Goal: Complete application form

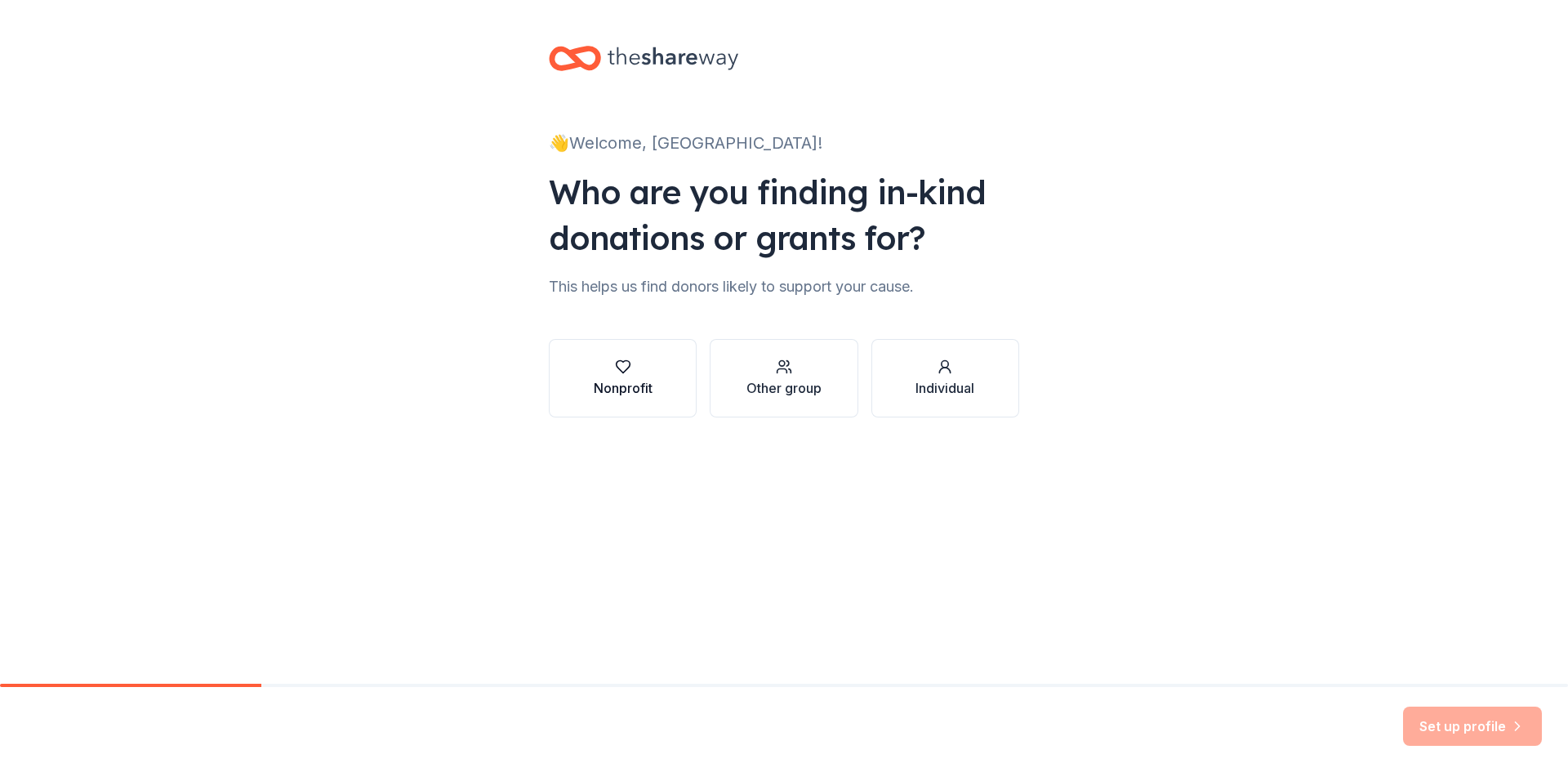
click at [643, 381] on div "Nonprofit" at bounding box center [623, 388] width 59 height 20
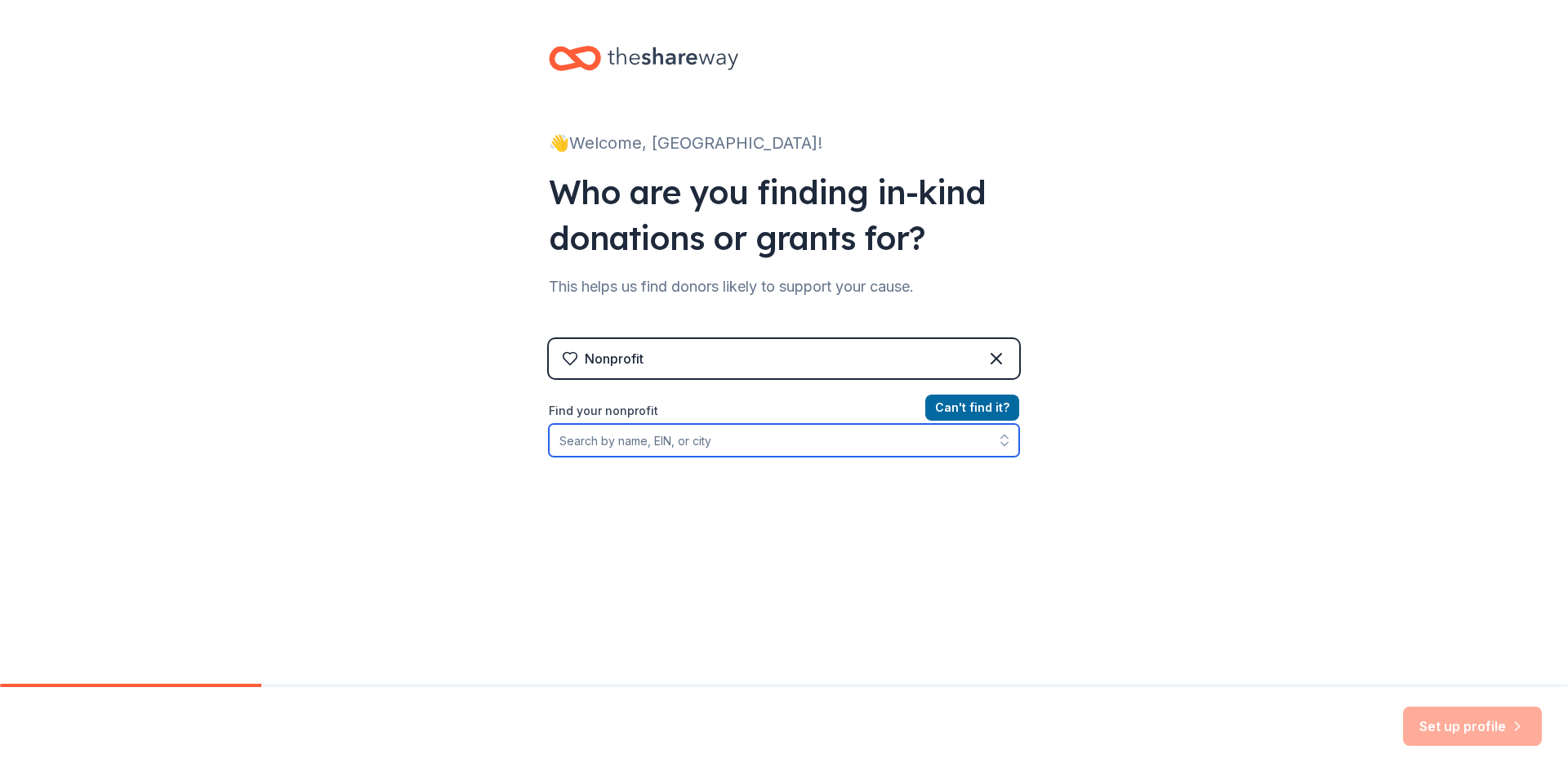
click at [716, 445] on input "Find your nonprofit" at bounding box center [784, 440] width 470 height 32
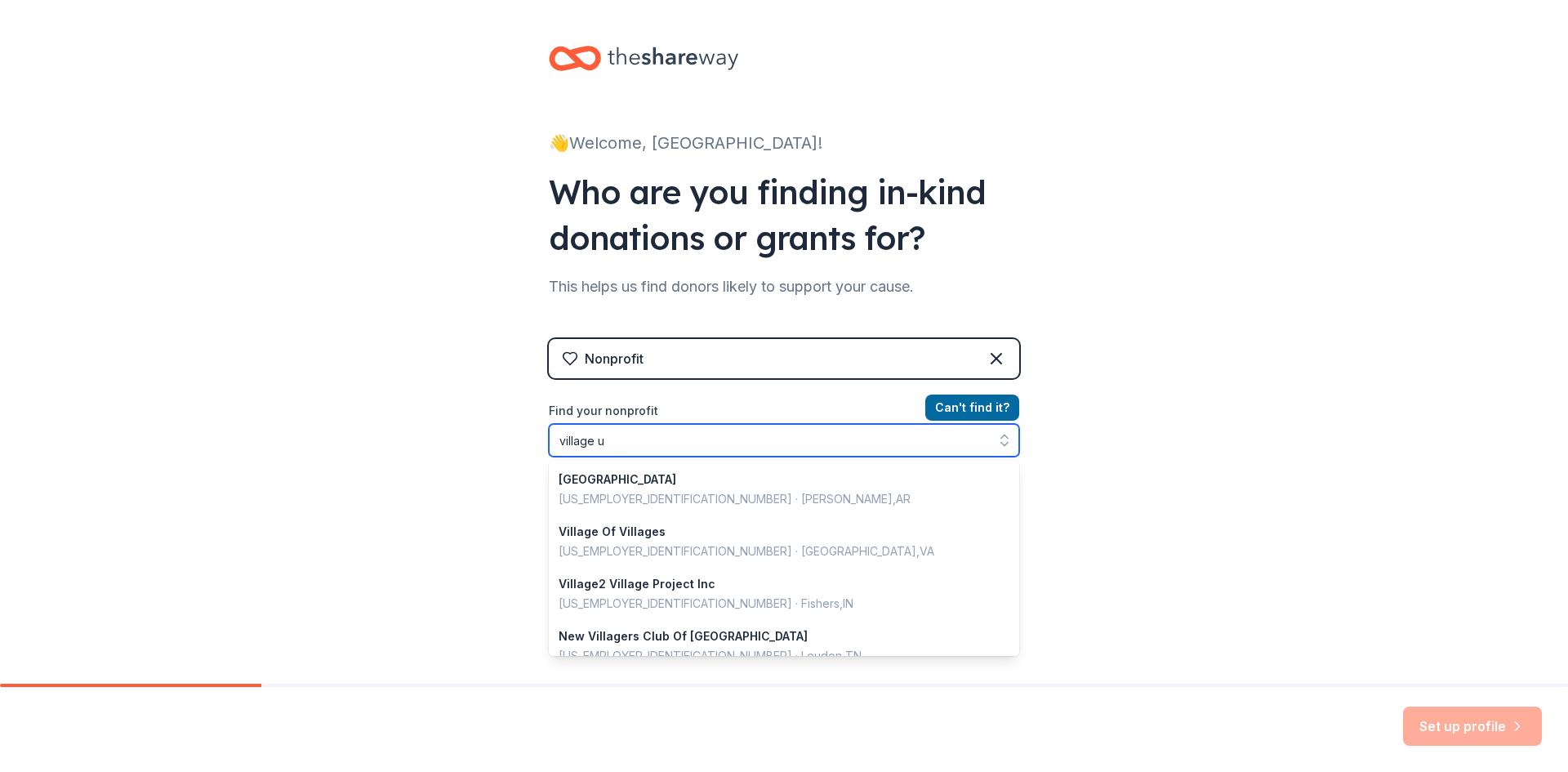
type input "village up"
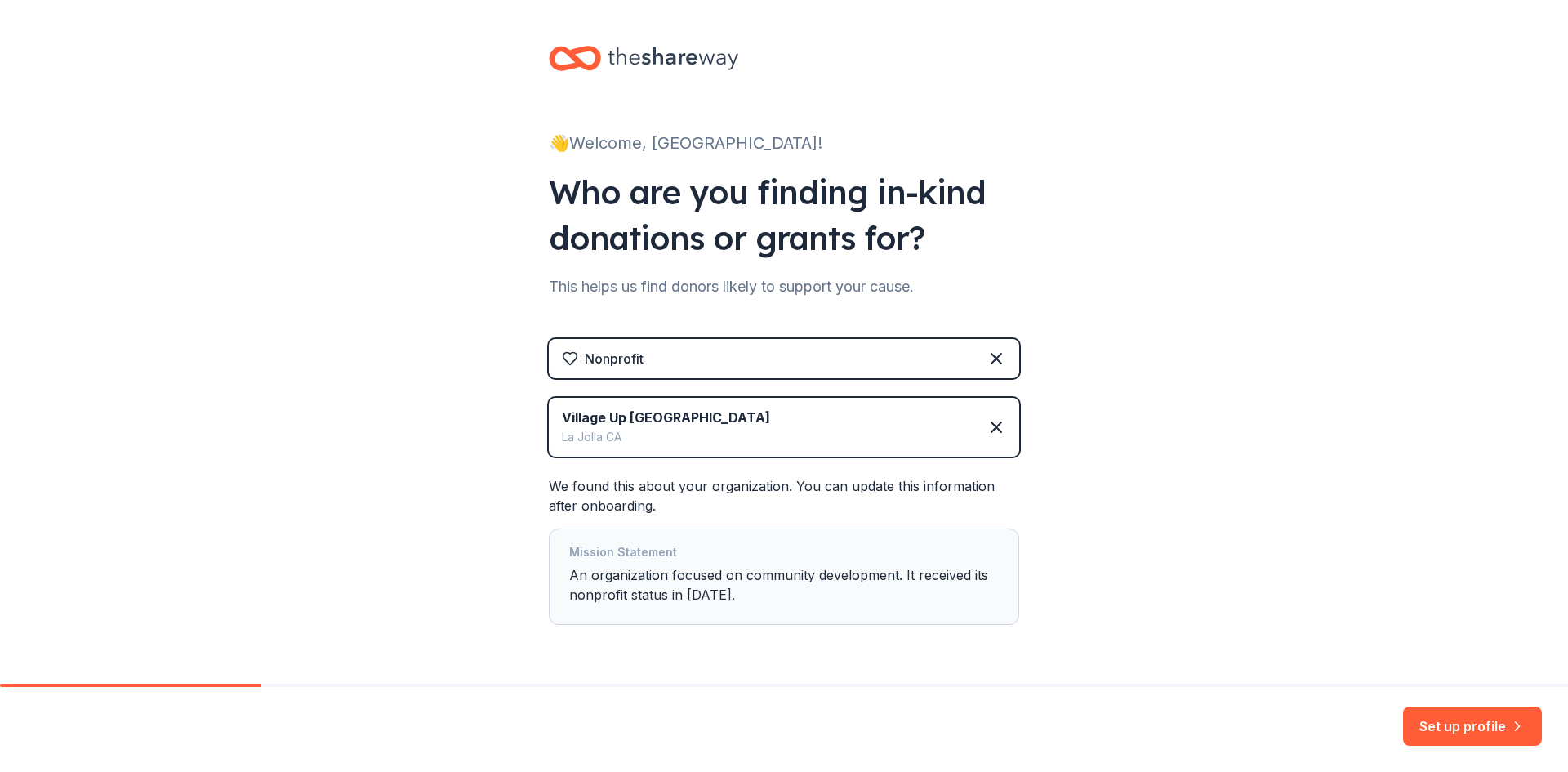
scroll to position [52, 0]
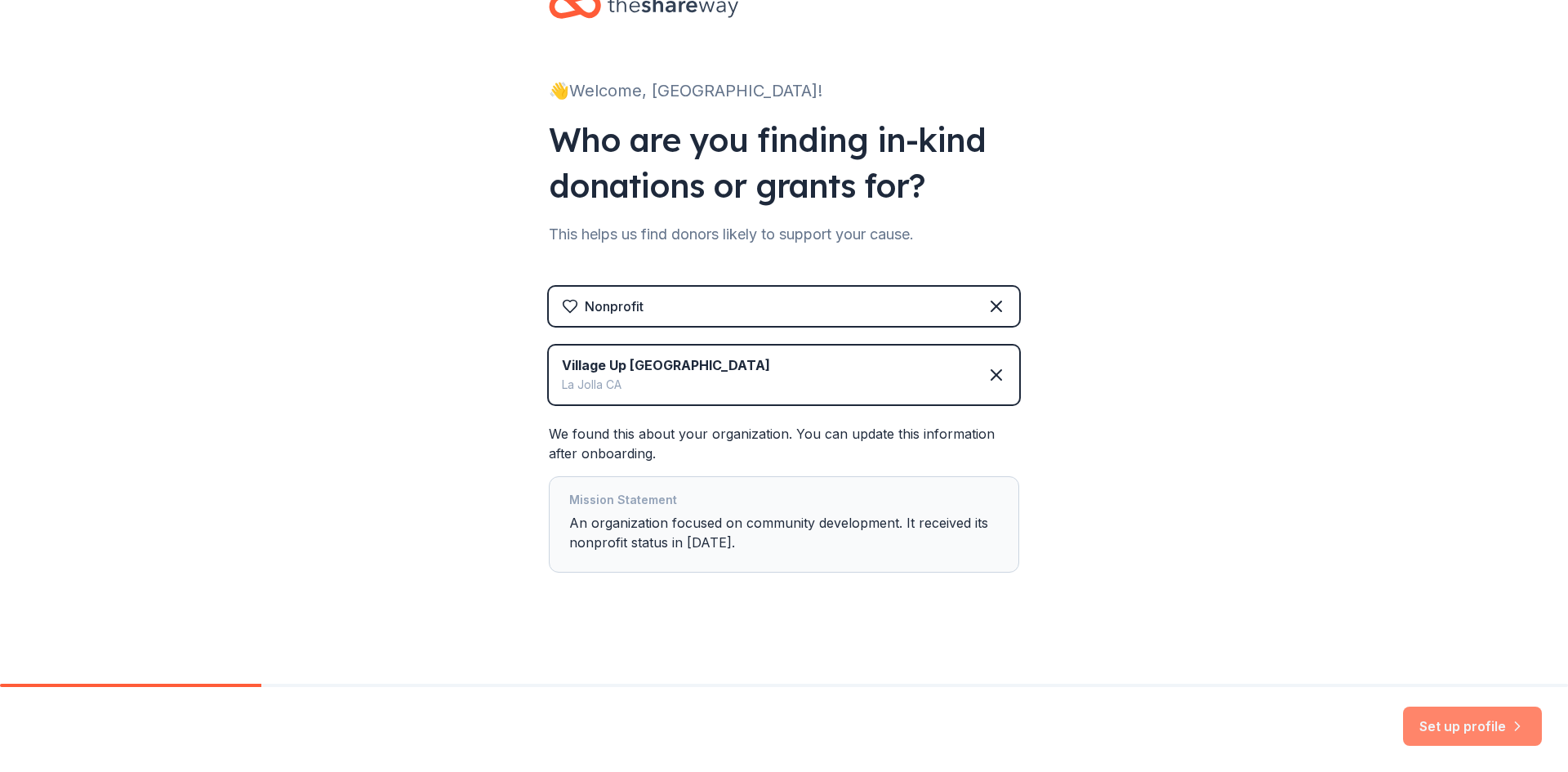
click at [1474, 726] on button "Set up profile" at bounding box center [1472, 726] width 138 height 39
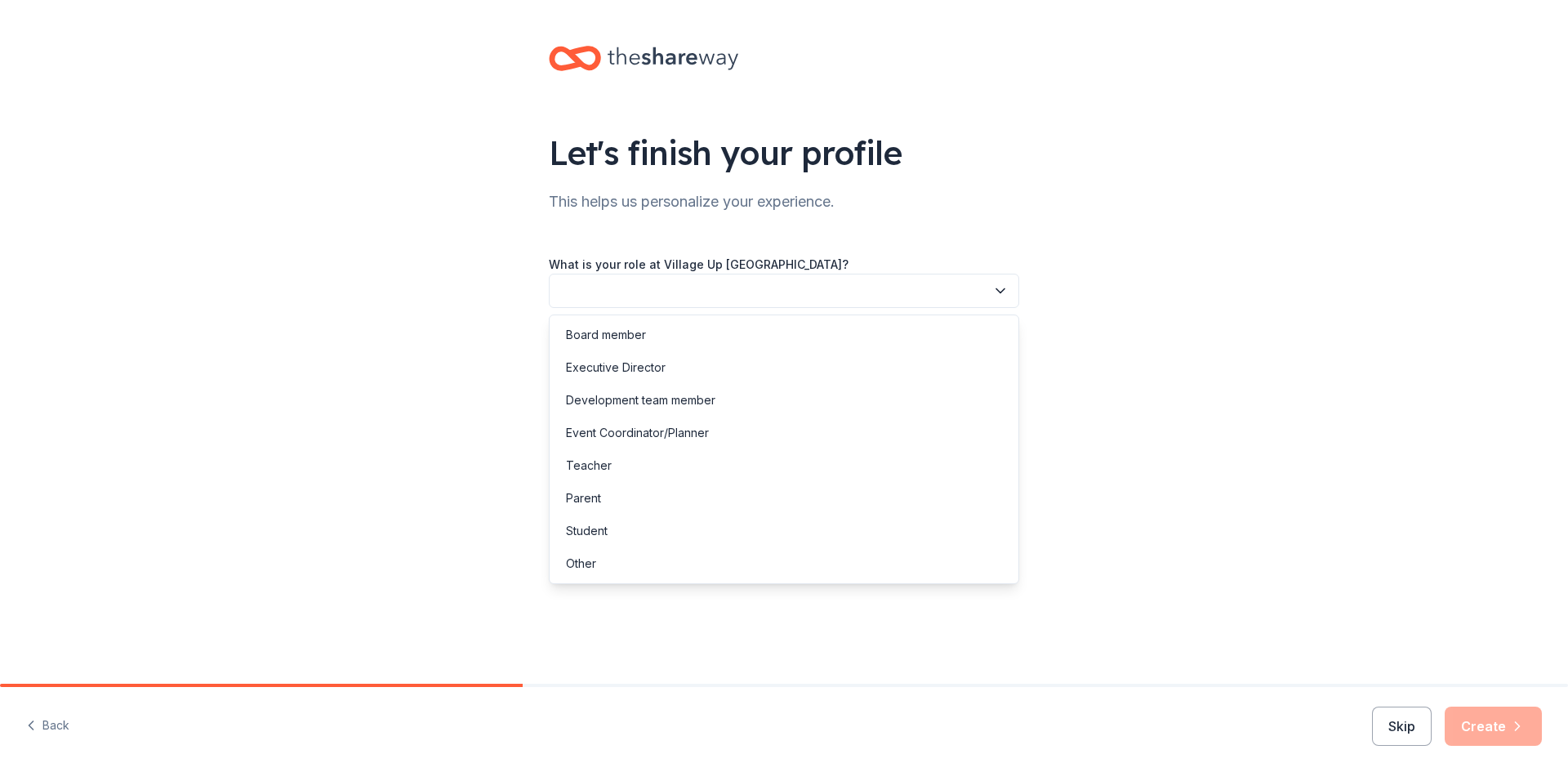
click at [894, 294] on button "button" at bounding box center [784, 291] width 470 height 34
click at [861, 292] on button "button" at bounding box center [784, 291] width 470 height 34
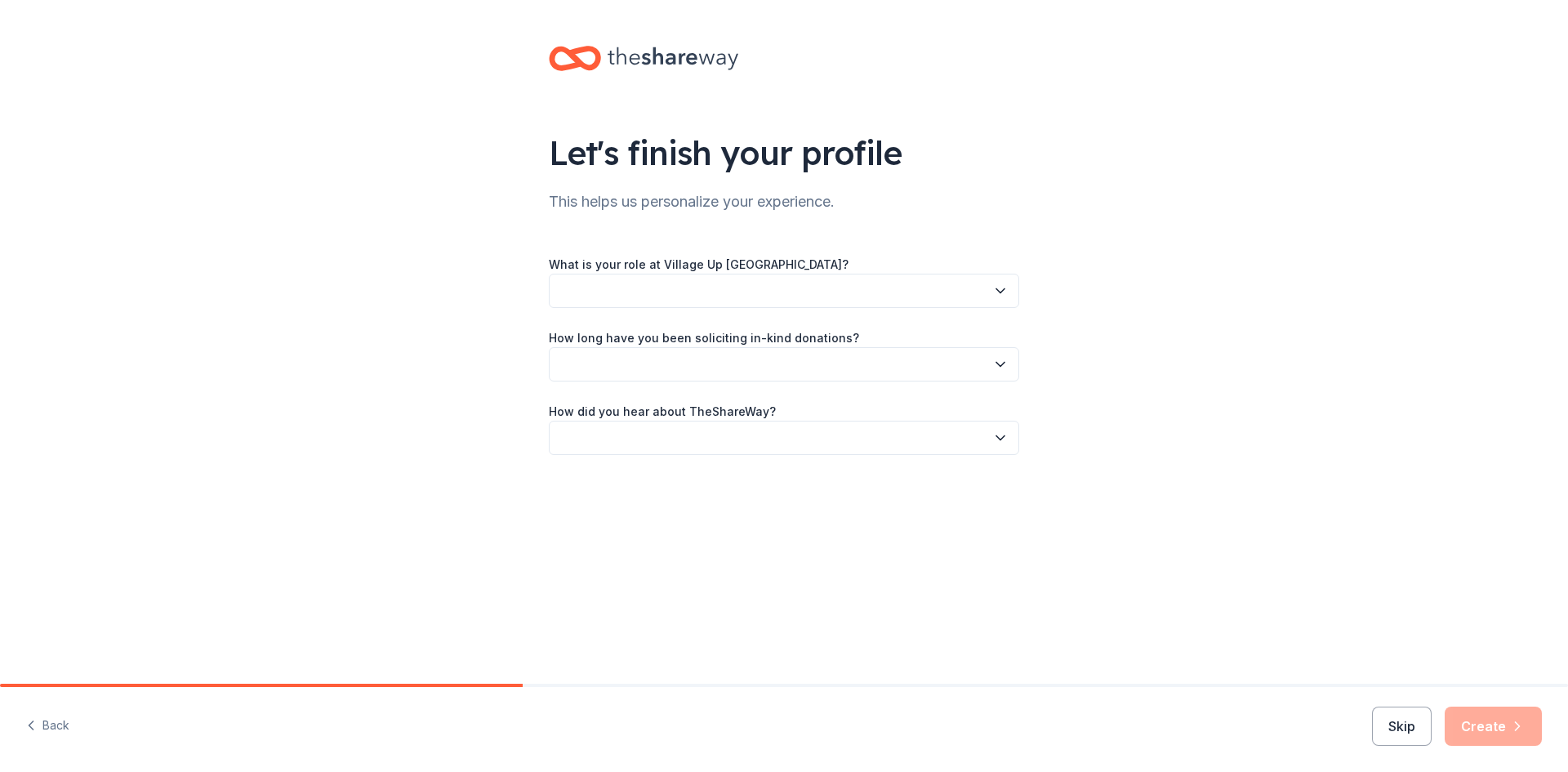
click at [992, 289] on button "button" at bounding box center [784, 291] width 470 height 34
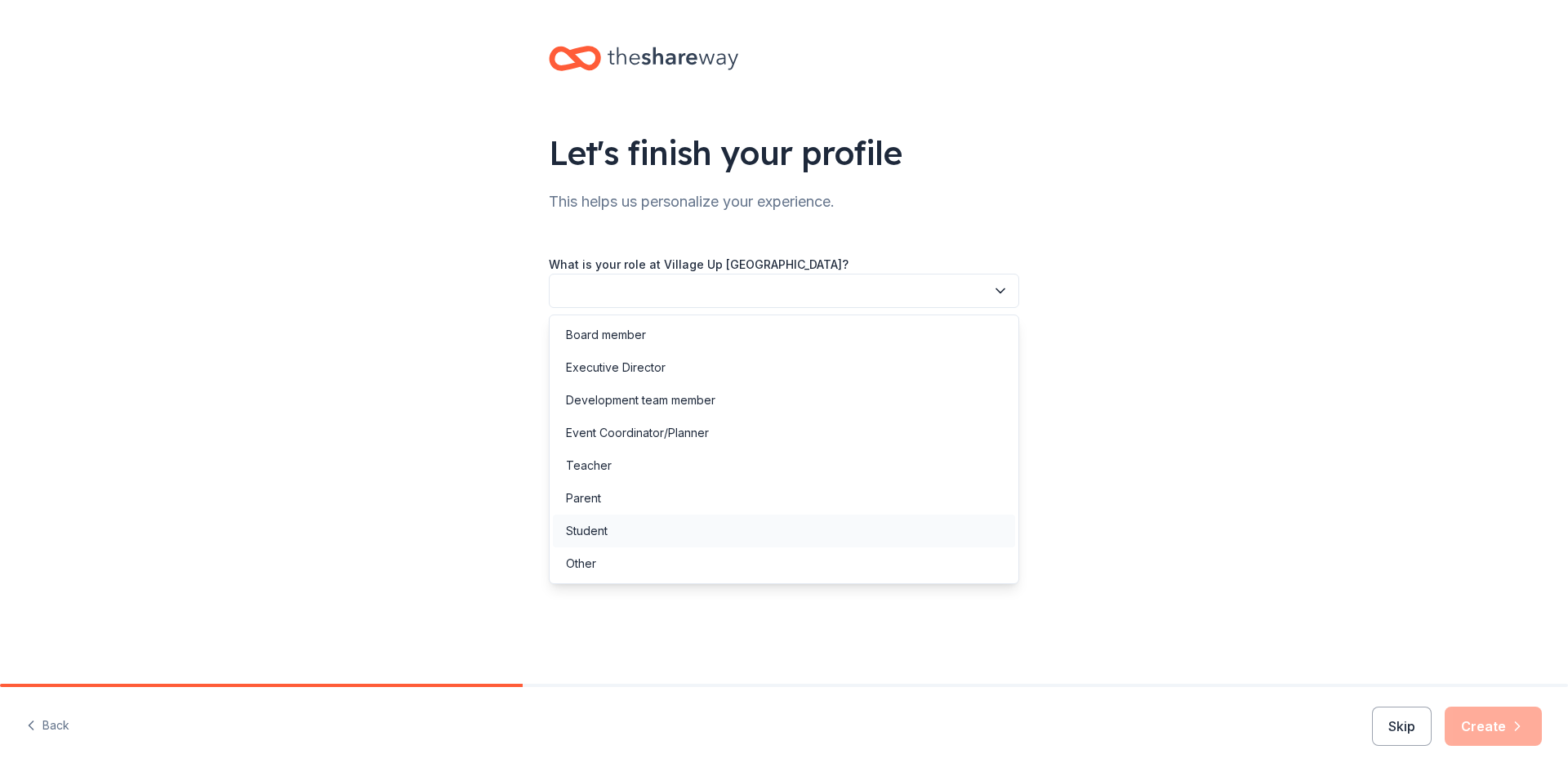
click at [630, 529] on div "Student" at bounding box center [784, 530] width 462 height 32
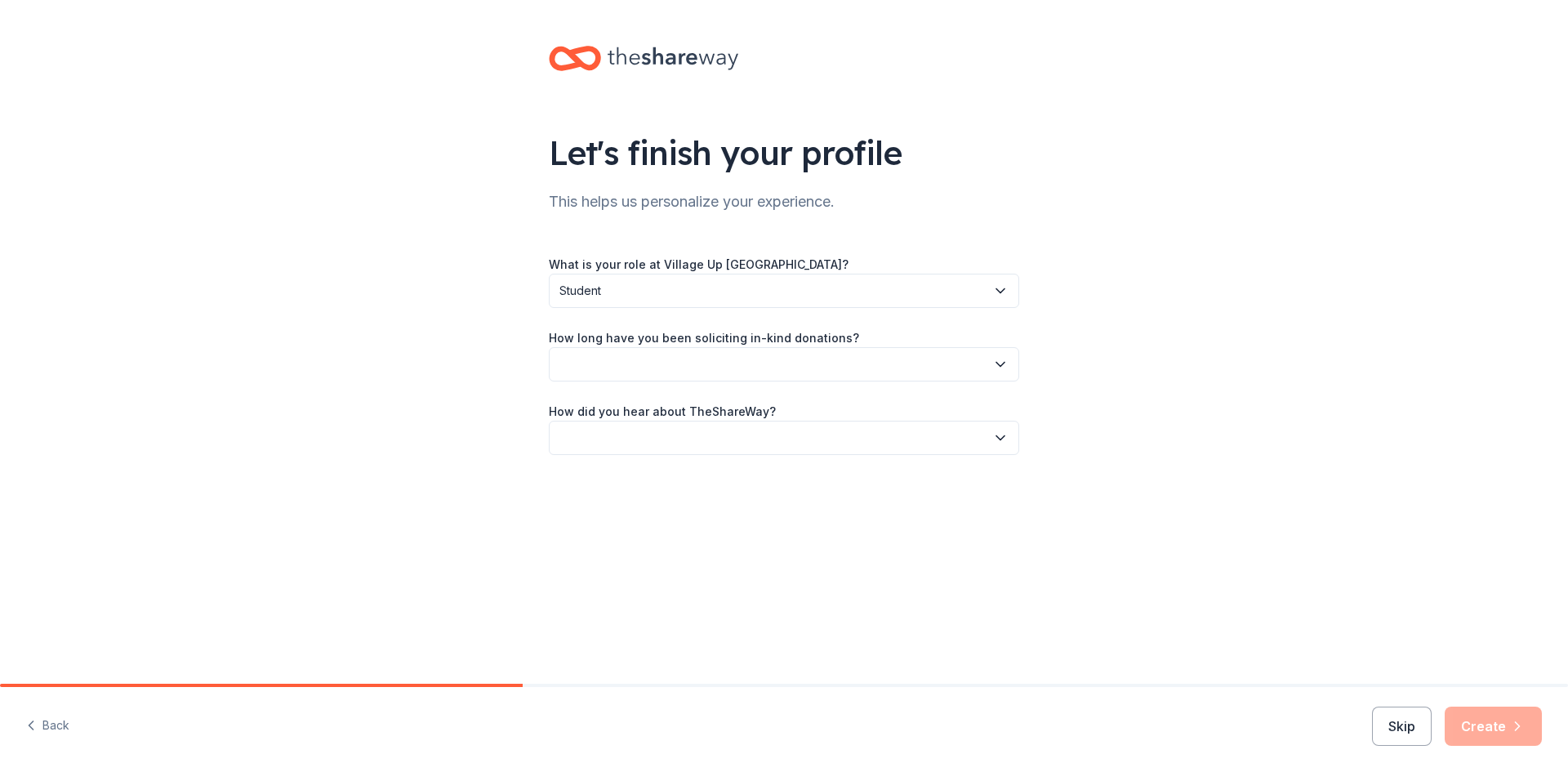
click at [930, 372] on button "button" at bounding box center [784, 364] width 470 height 34
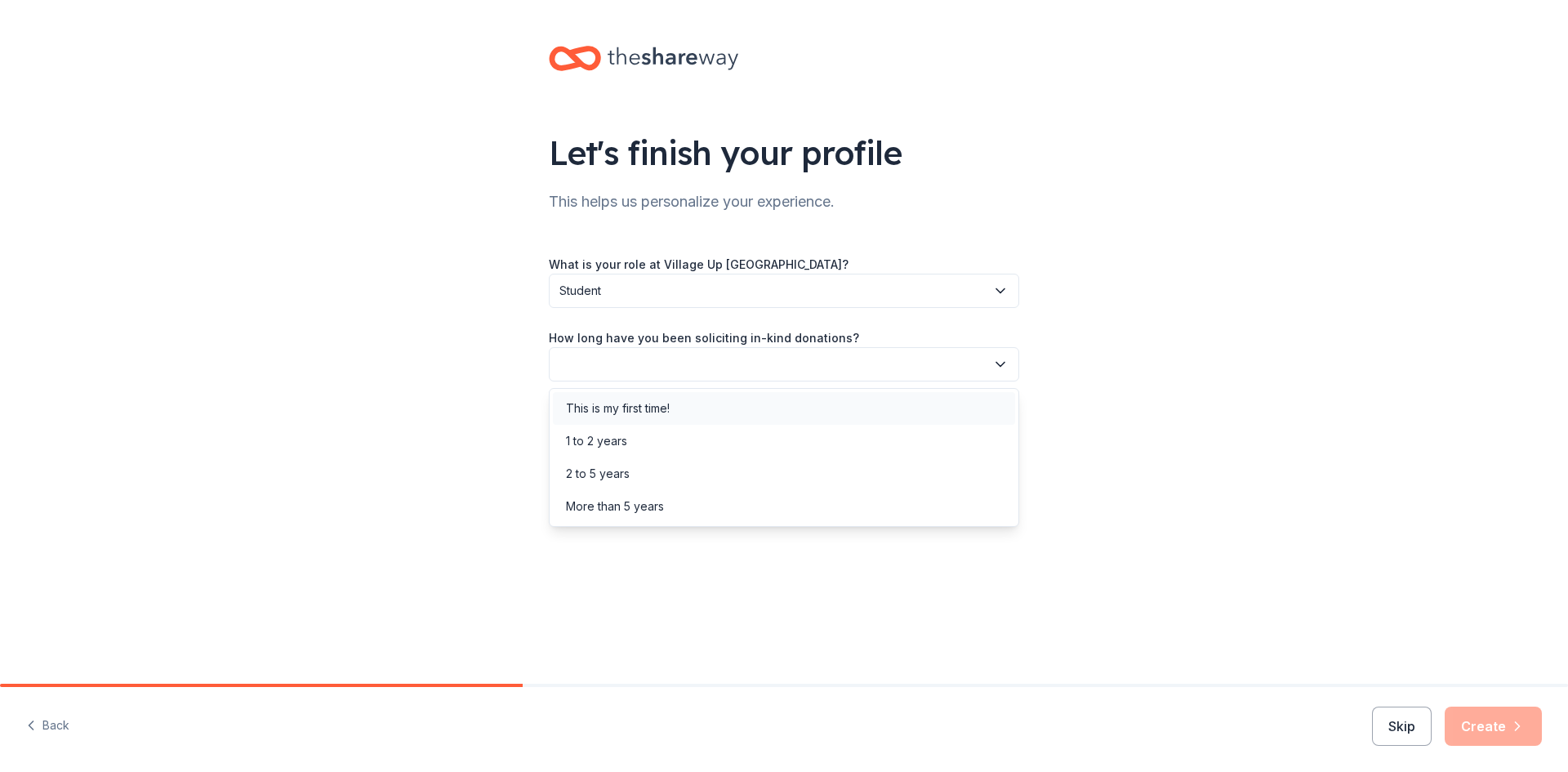
click at [692, 408] on div "This is my first time!" at bounding box center [784, 408] width 462 height 32
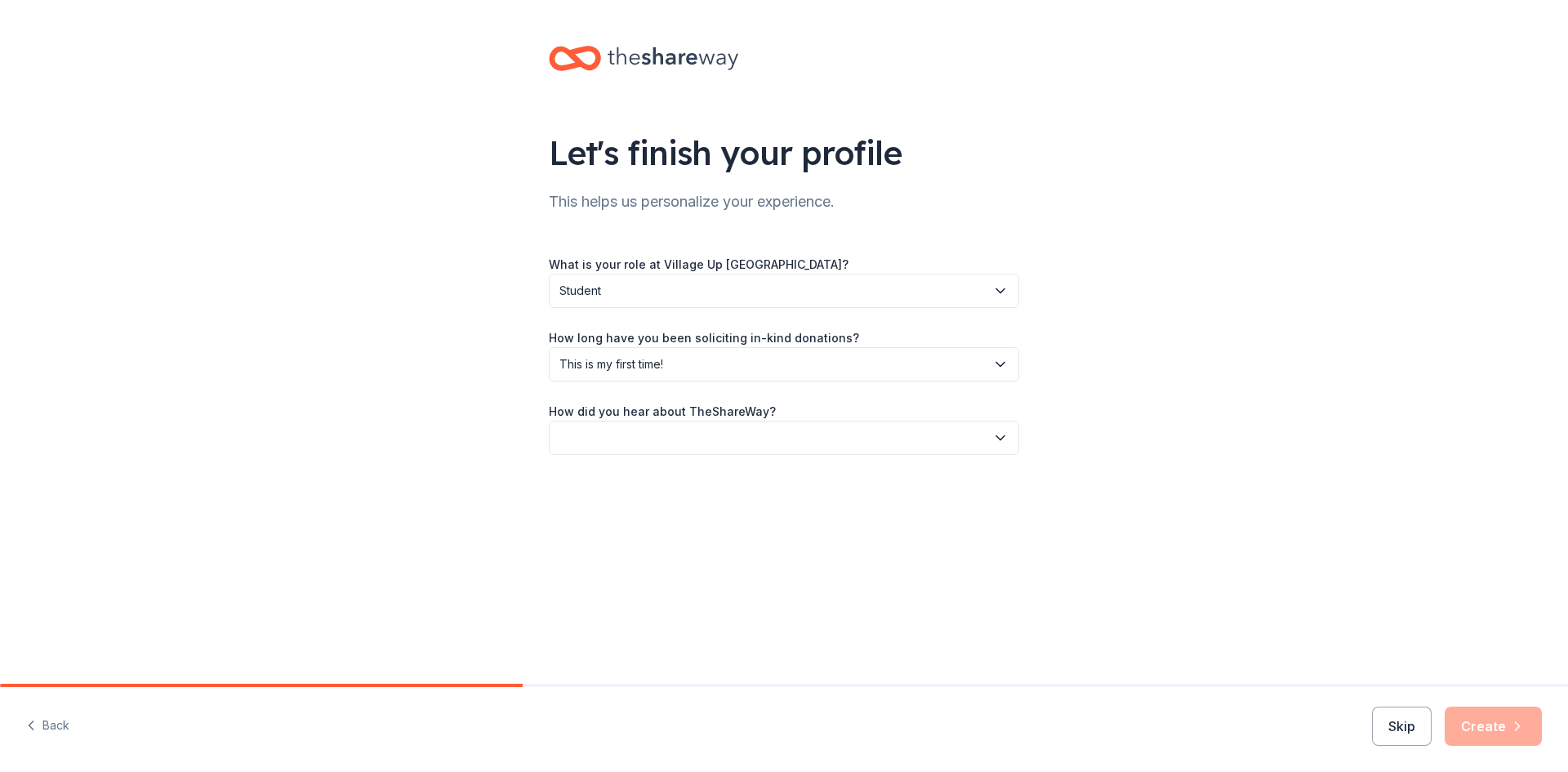
click at [796, 437] on button "button" at bounding box center [784, 437] width 470 height 34
click at [644, 523] on div "Online search" at bounding box center [784, 514] width 462 height 32
click at [1487, 718] on button "Create" at bounding box center [1492, 726] width 97 height 39
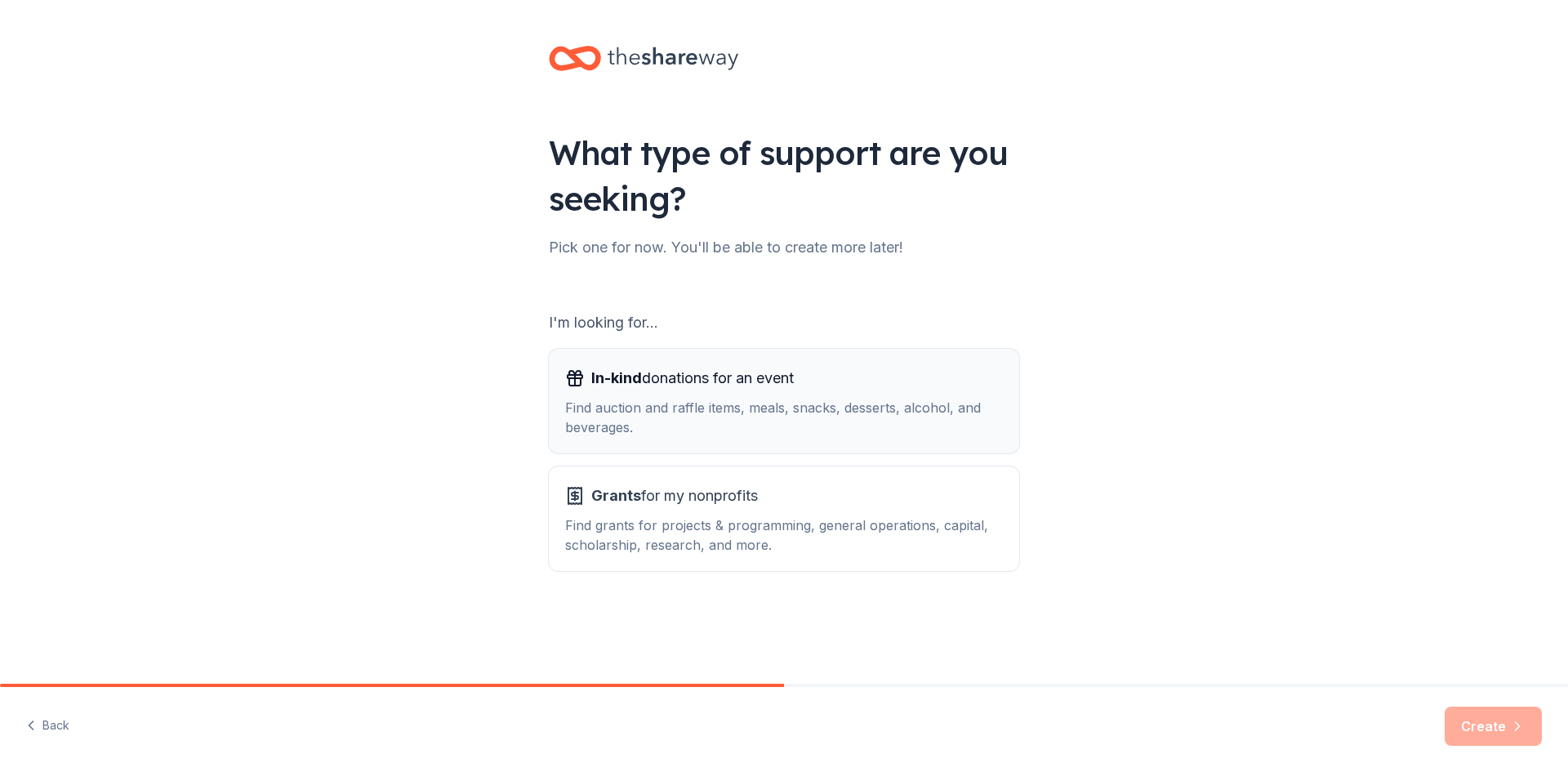
click at [740, 383] on span "In-kind donations for an event" at bounding box center [692, 378] width 202 height 27
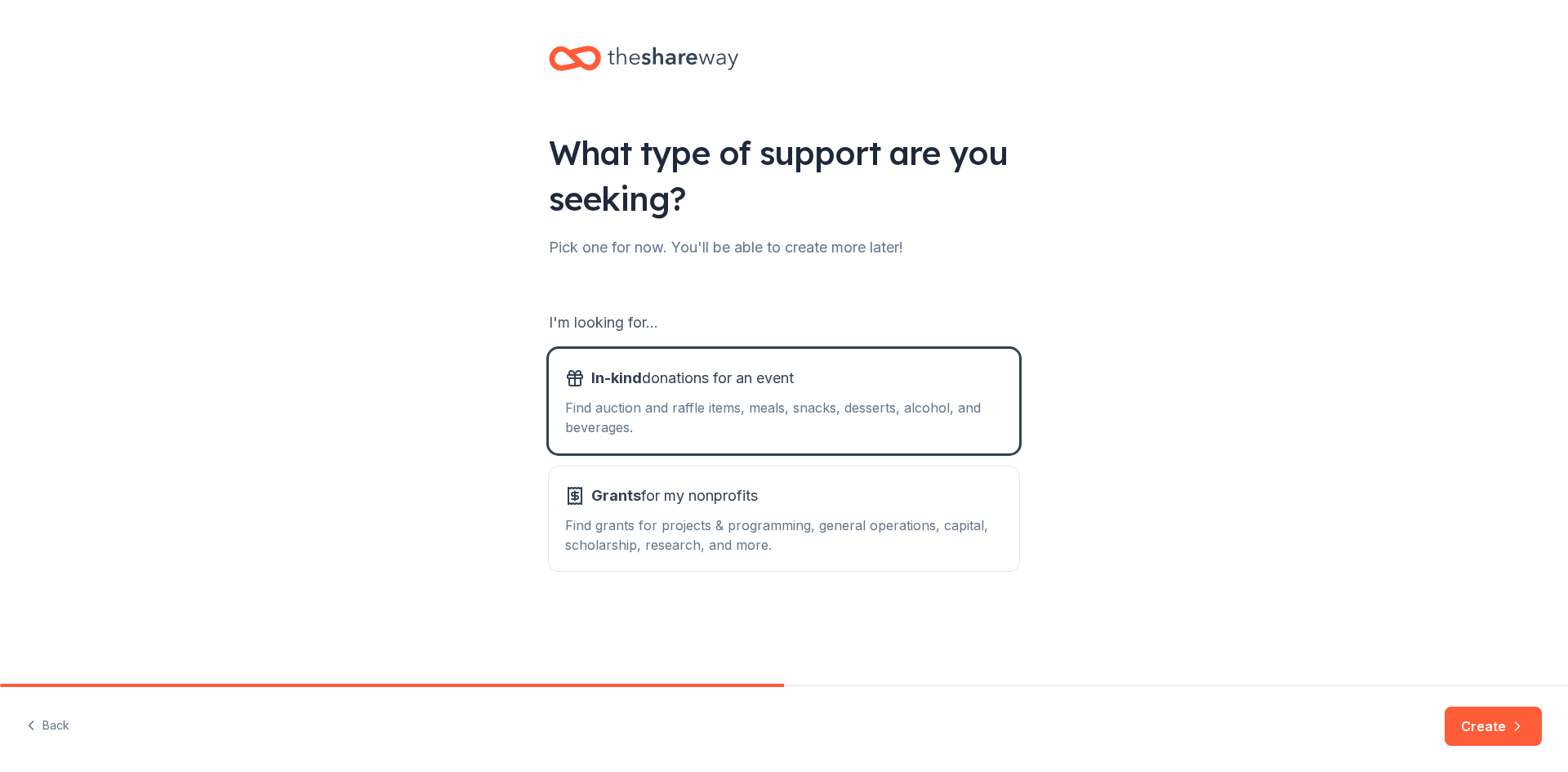
click at [1501, 726] on button "Create" at bounding box center [1492, 726] width 97 height 39
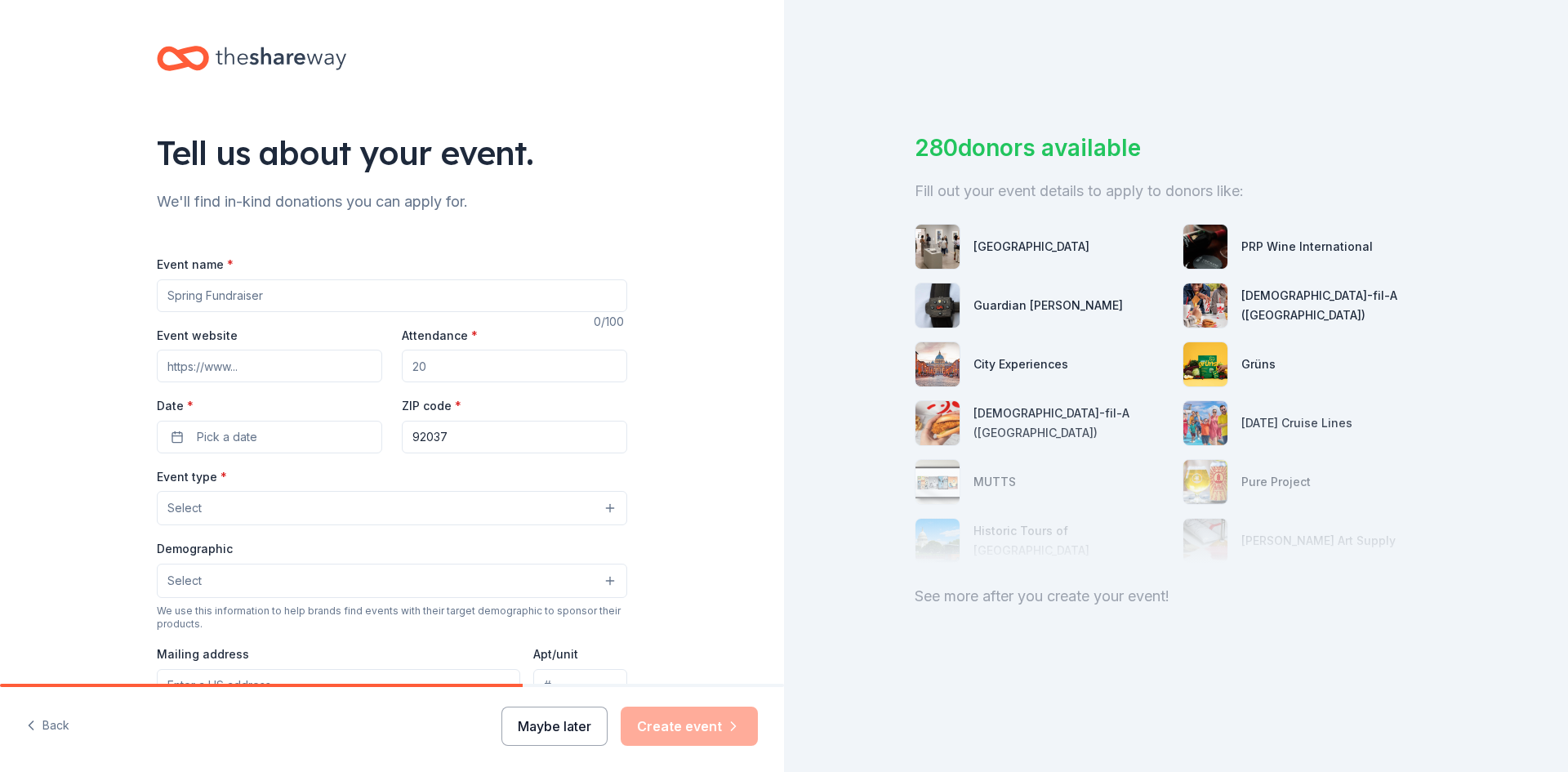
click at [556, 731] on button "Maybe later" at bounding box center [555, 726] width 106 height 39
click at [566, 726] on button "Maybe later" at bounding box center [555, 726] width 106 height 39
click at [546, 726] on button "Maybe later" at bounding box center [555, 726] width 106 height 39
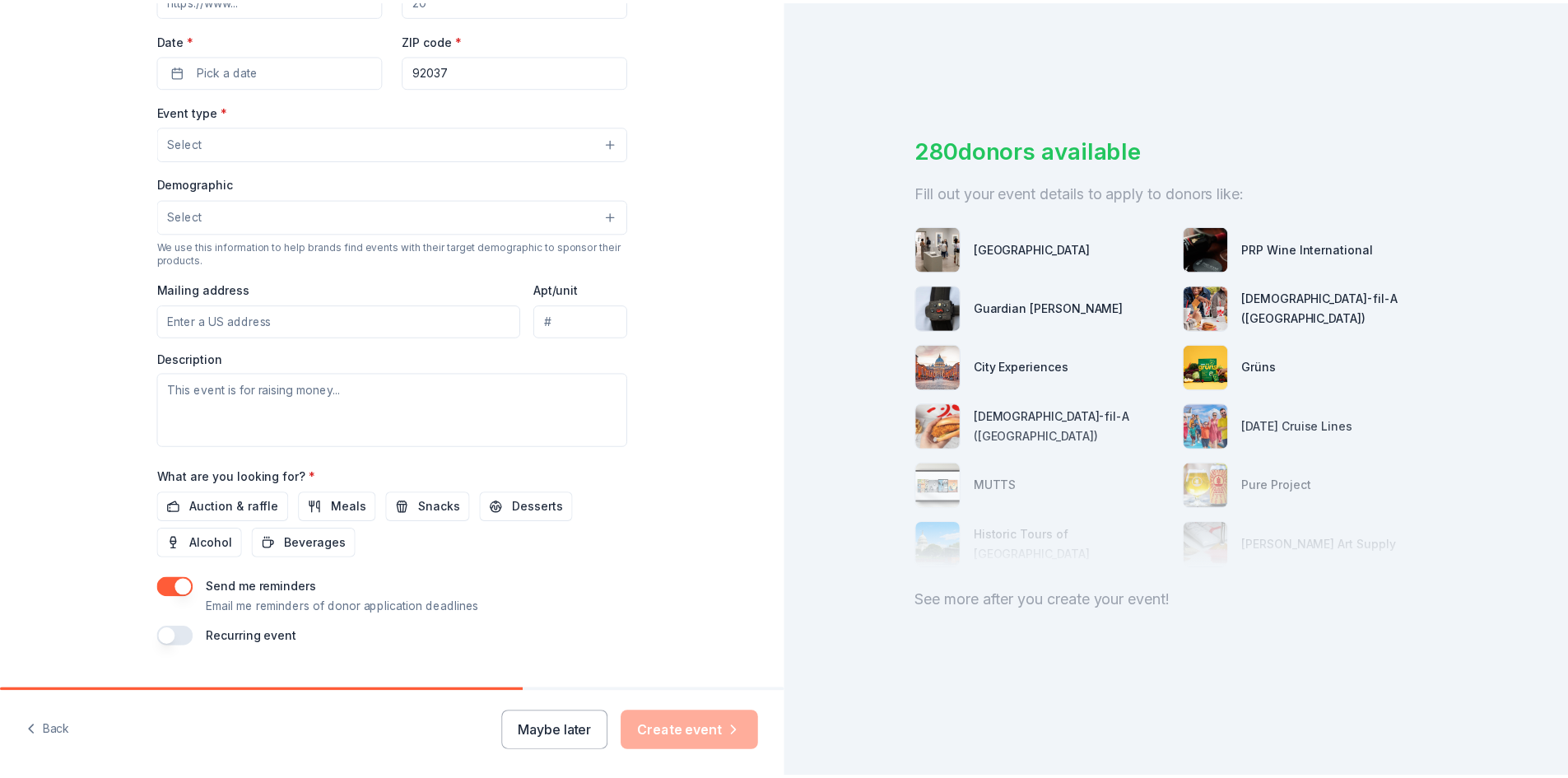
scroll to position [407, 0]
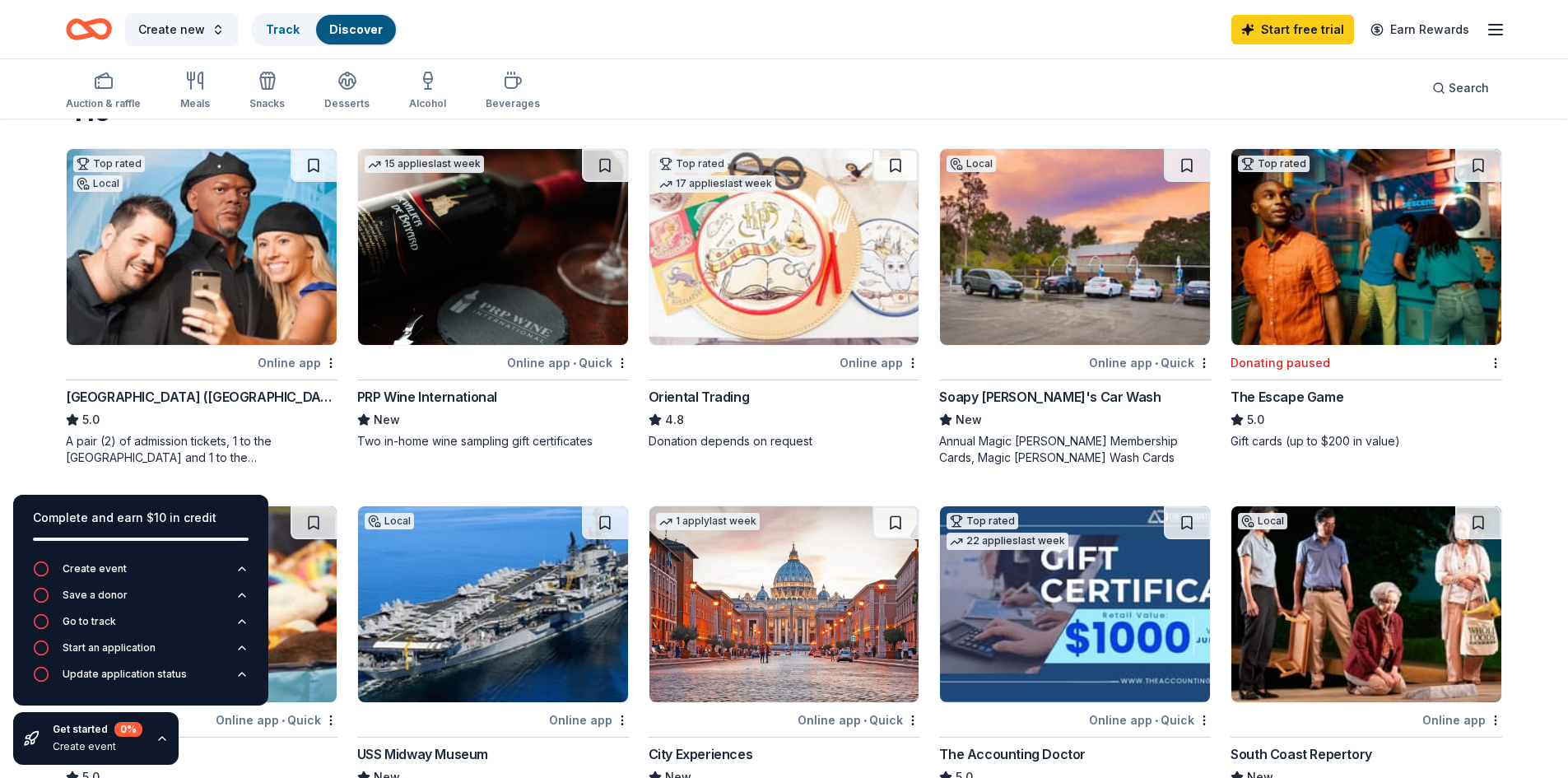
scroll to position [82, 0]
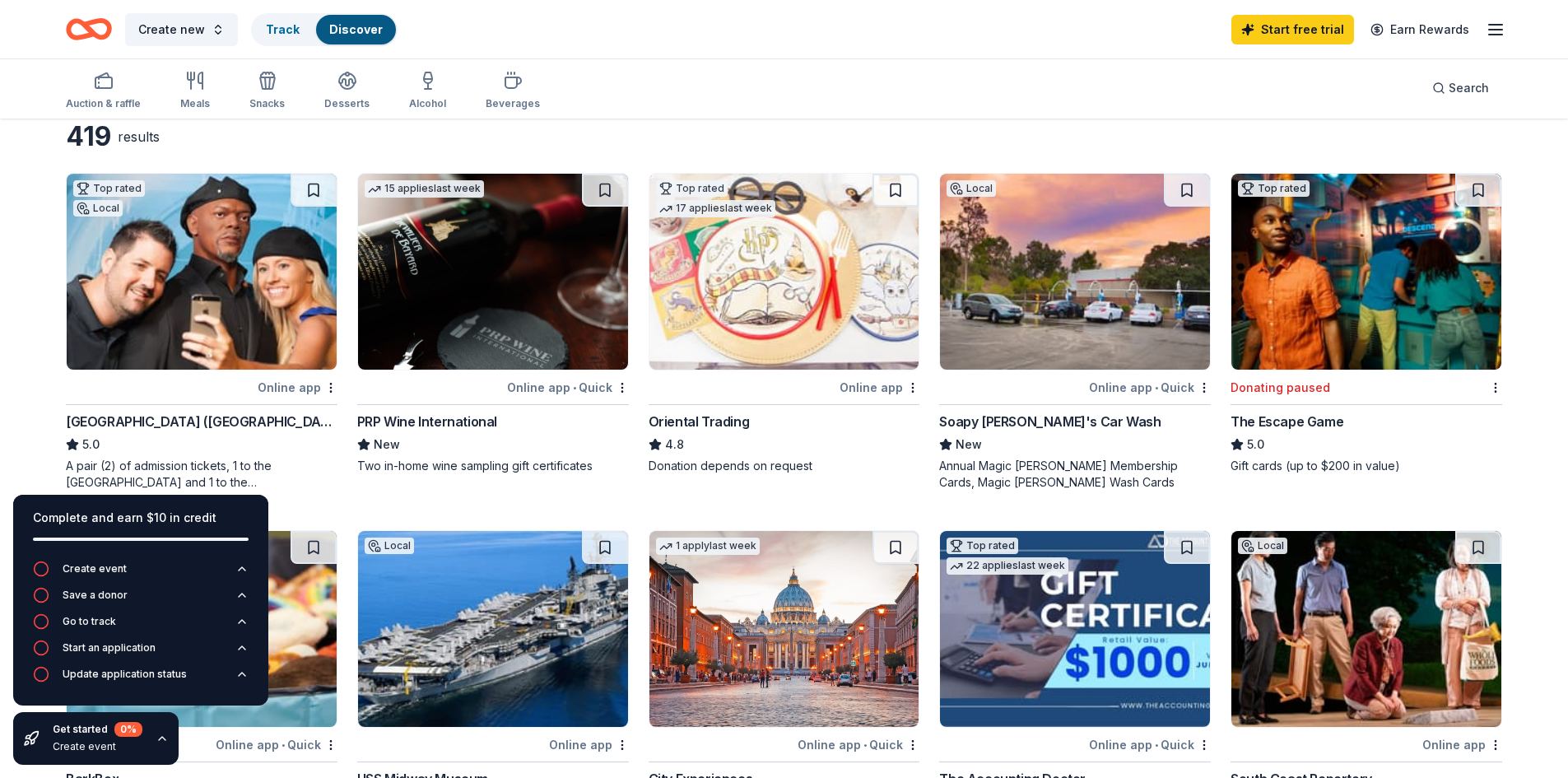
click at [501, 319] on img at bounding box center [493, 272] width 270 height 196
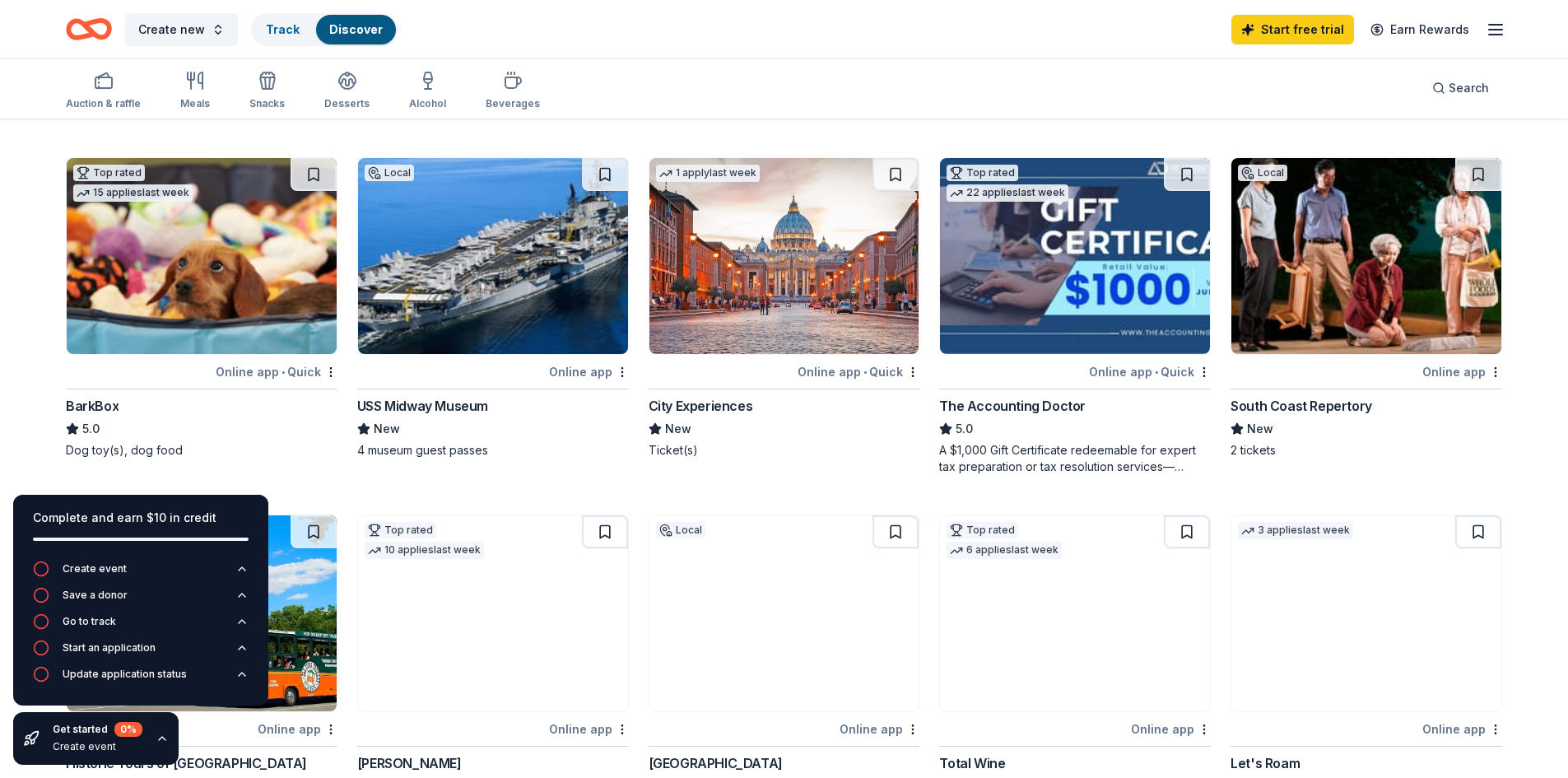
scroll to position [494, 0]
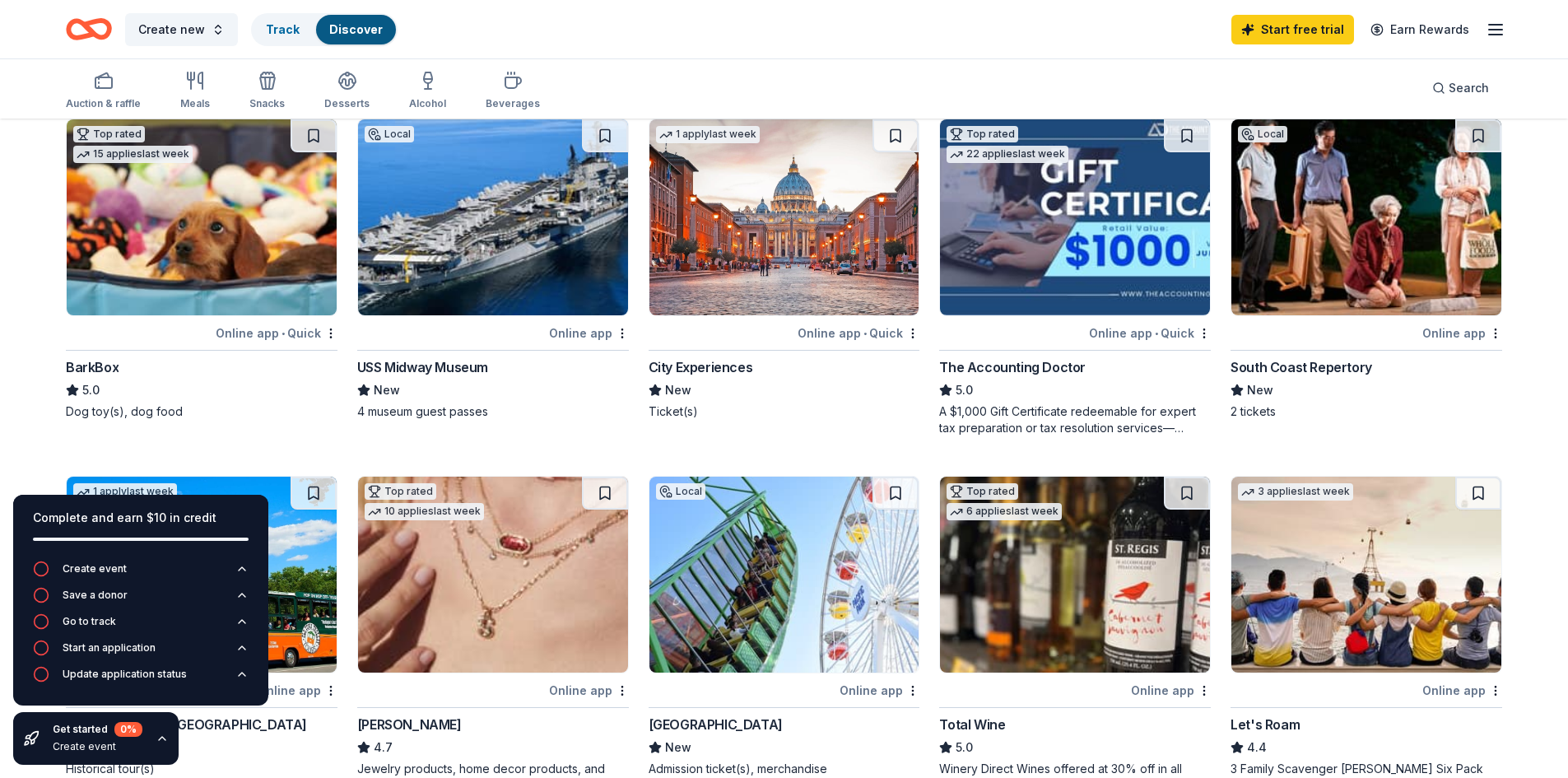
click at [211, 255] on img at bounding box center [201, 218] width 270 height 196
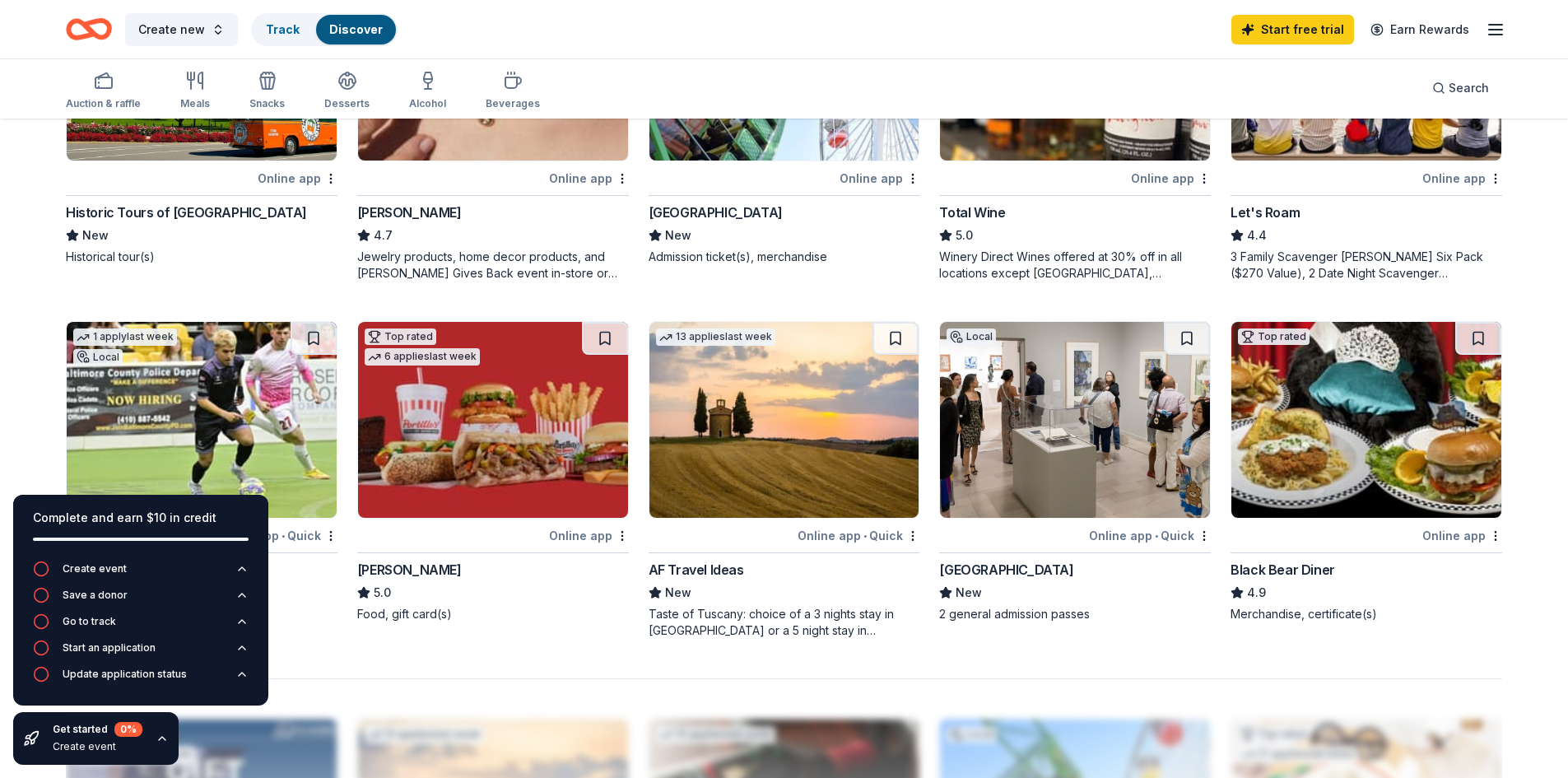
scroll to position [988, 0]
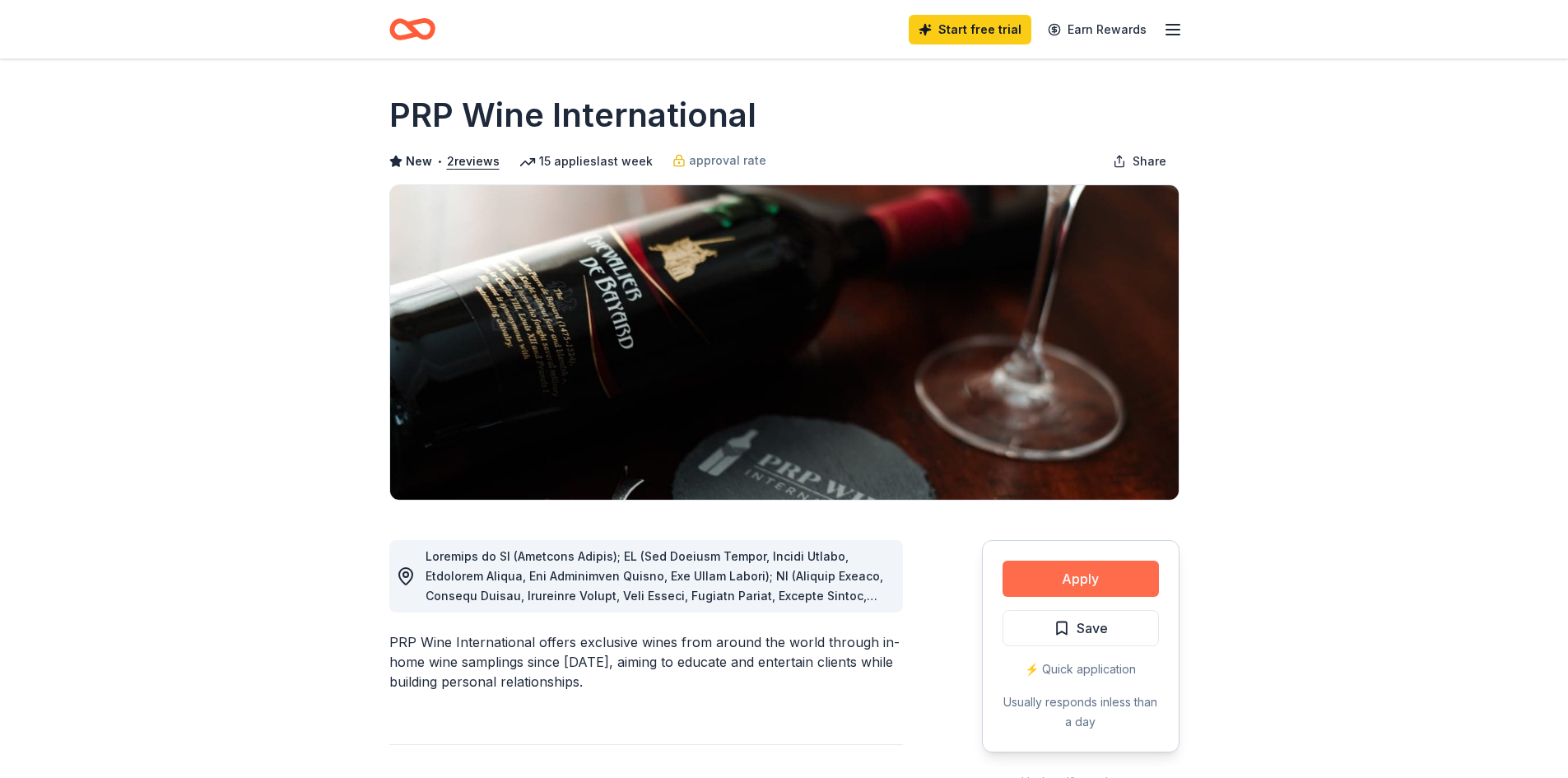
click at [1082, 572] on button "Apply" at bounding box center [1080, 578] width 156 height 37
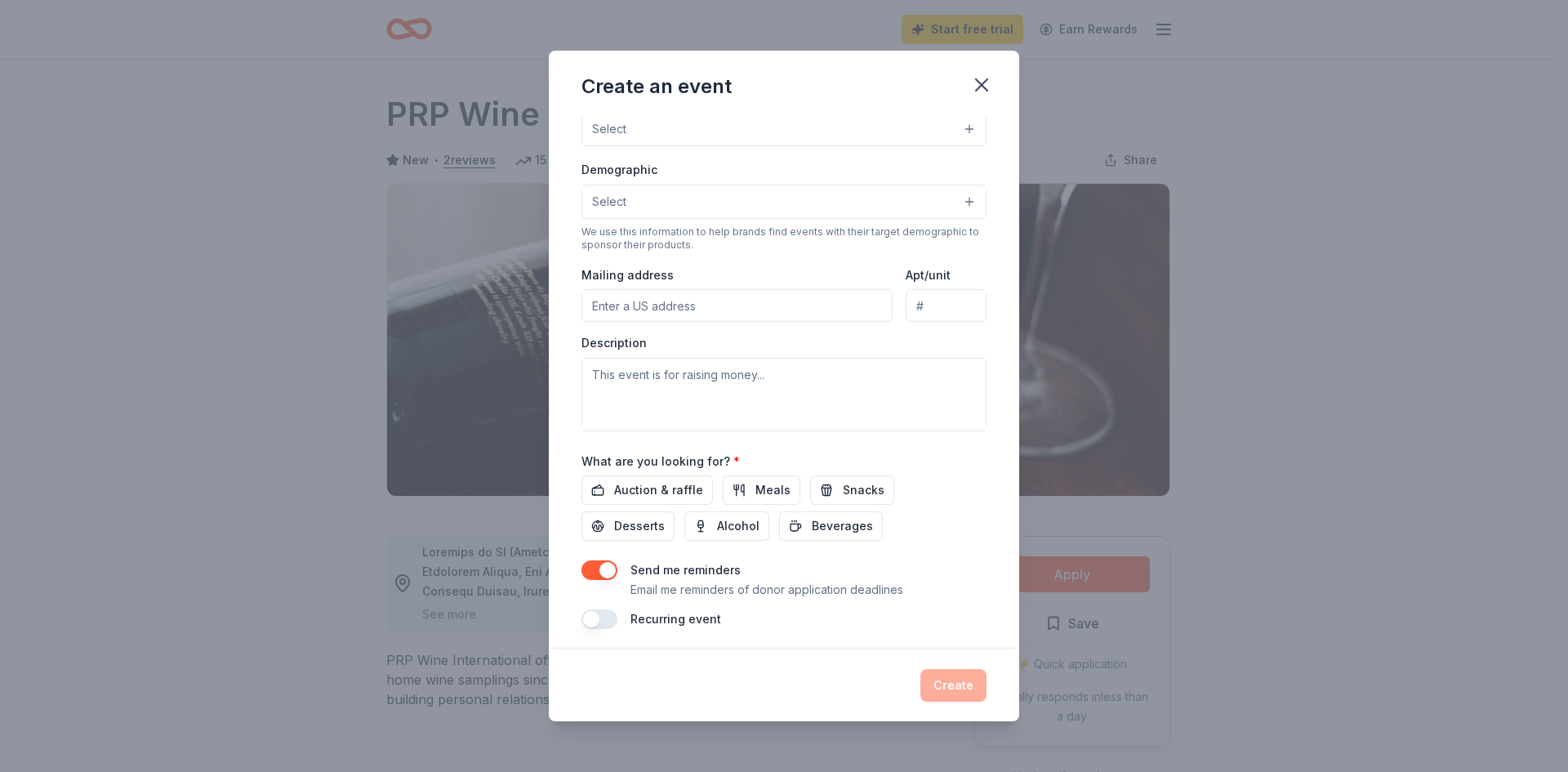
scroll to position [247, 0]
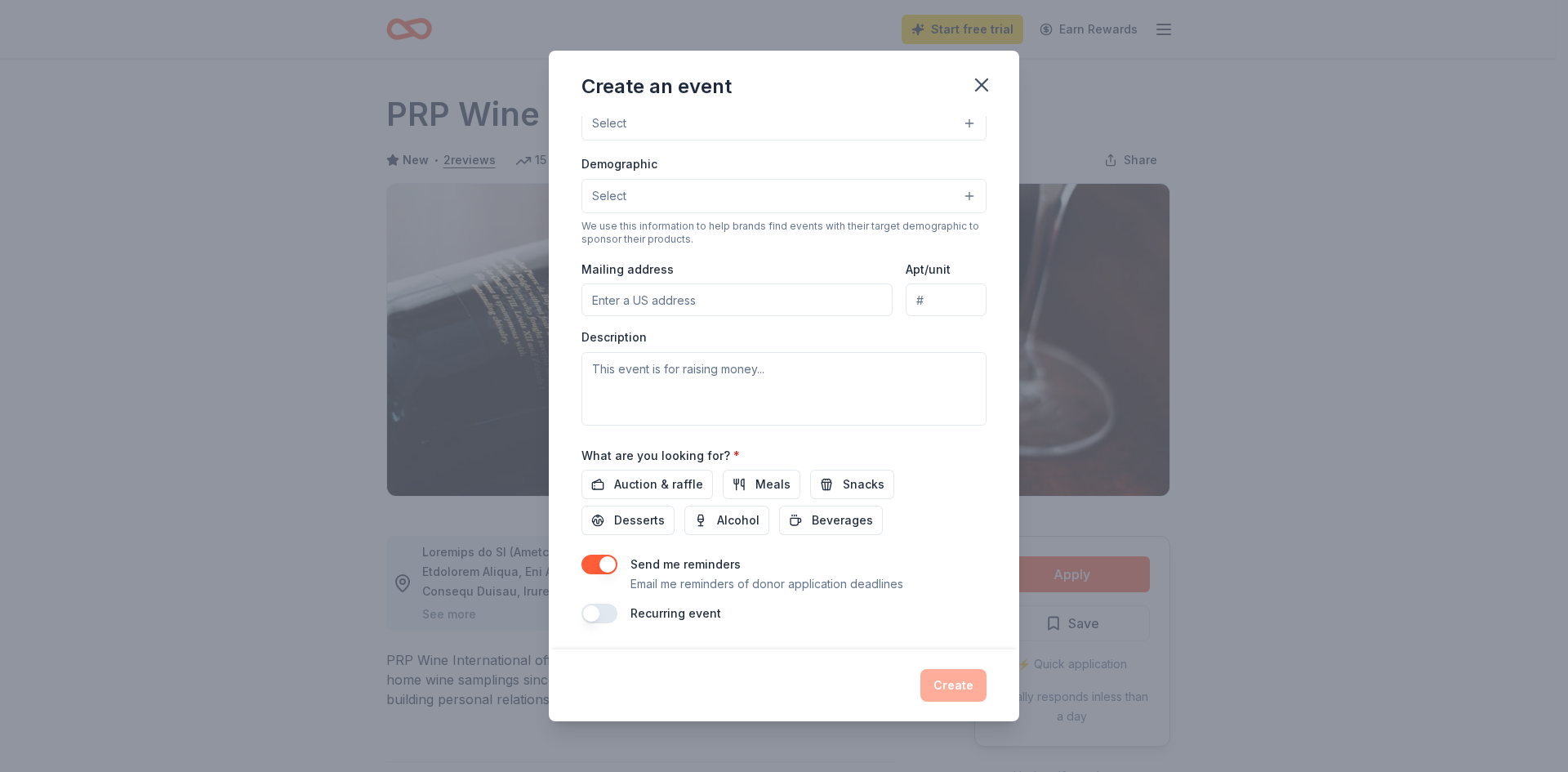
click at [605, 561] on button "button" at bounding box center [599, 565] width 36 height 20
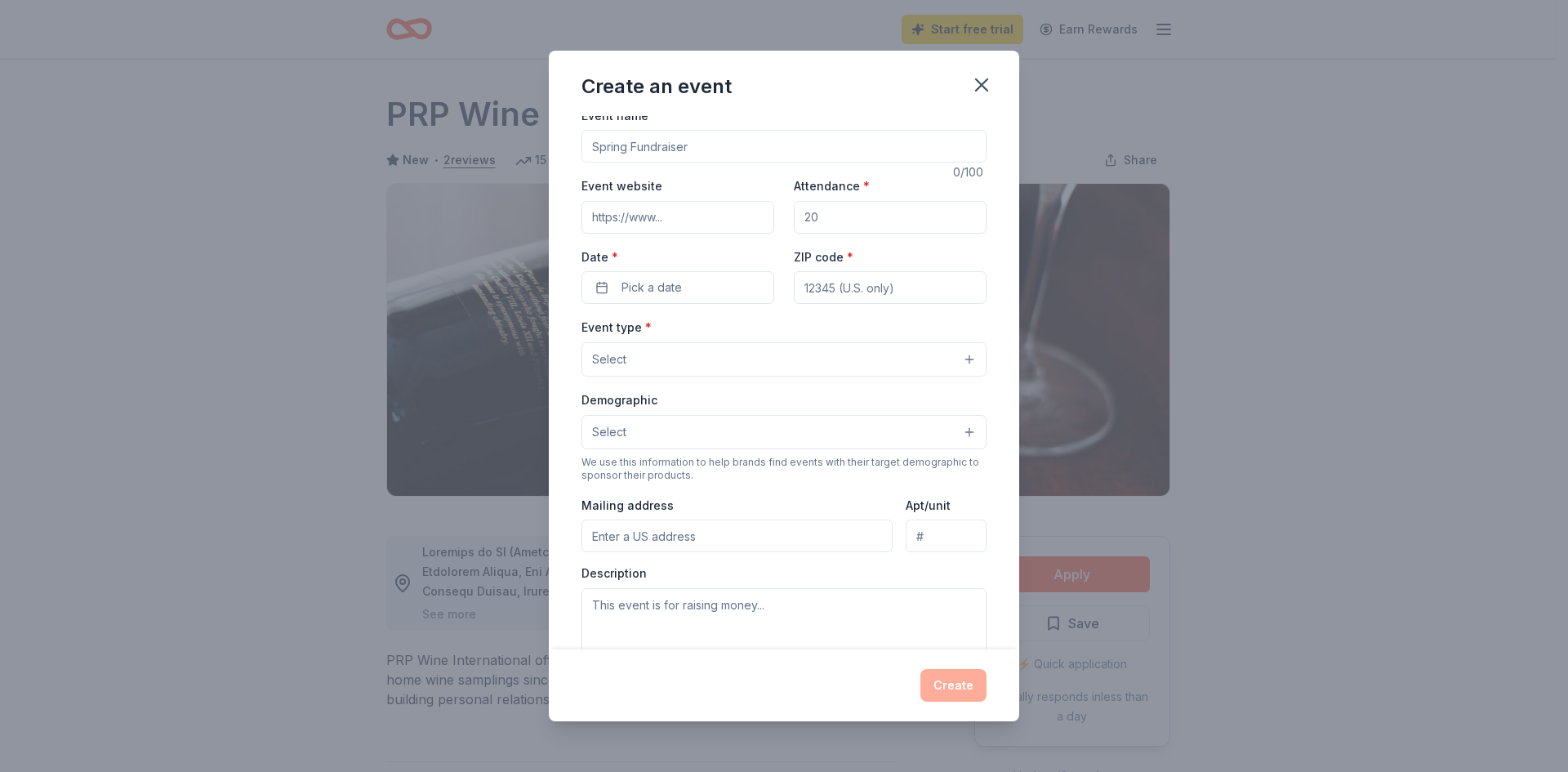
scroll to position [0, 0]
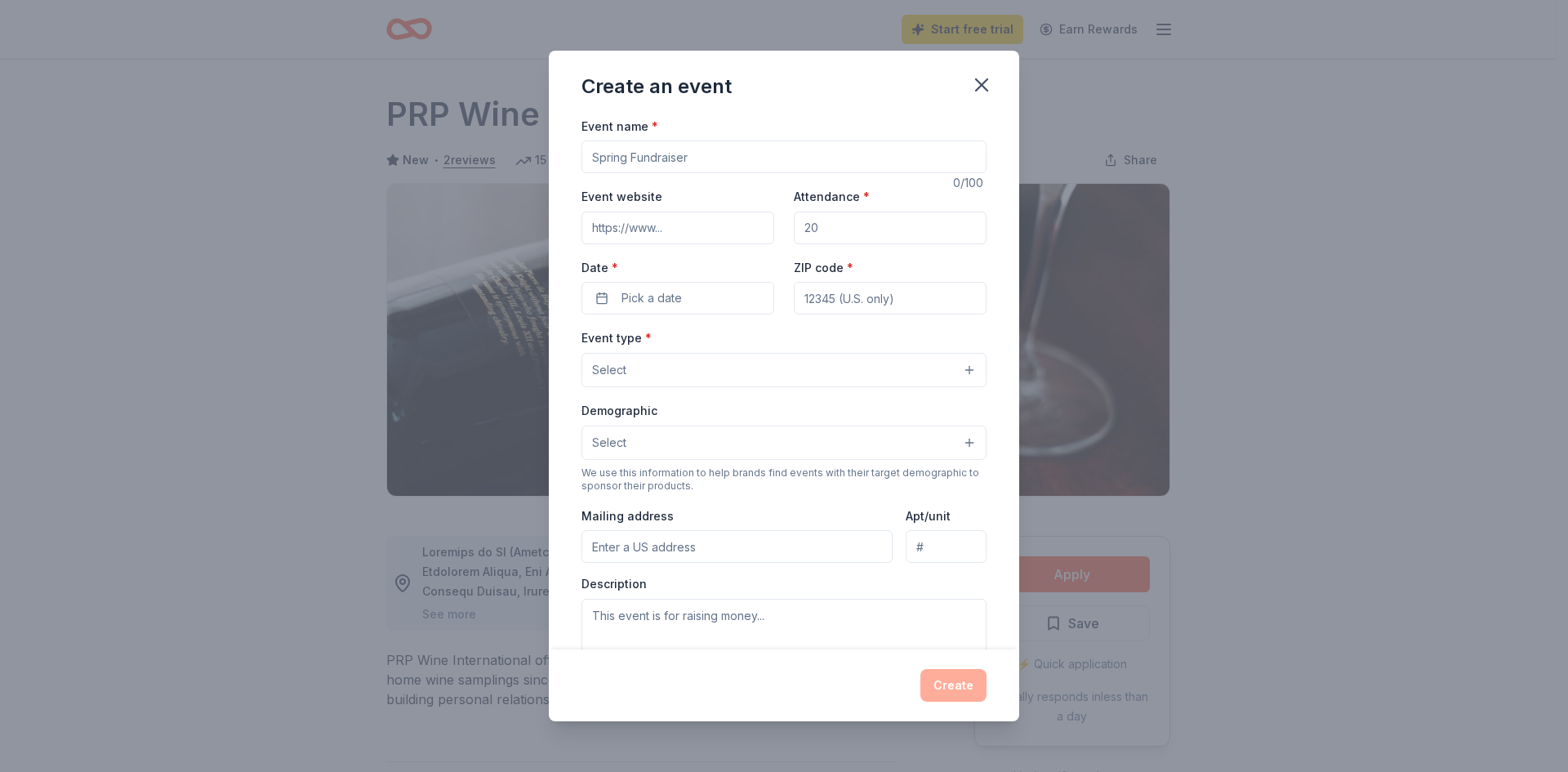
click at [699, 155] on input "Event name *" at bounding box center [784, 156] width 406 height 32
click at [739, 163] on input "Real Talk" at bounding box center [784, 156] width 406 height 32
click at [739, 162] on input "Real Talk" at bounding box center [784, 156] width 406 height 32
paste input ": Building on Our Own Terms: Power, Purpose & Play"
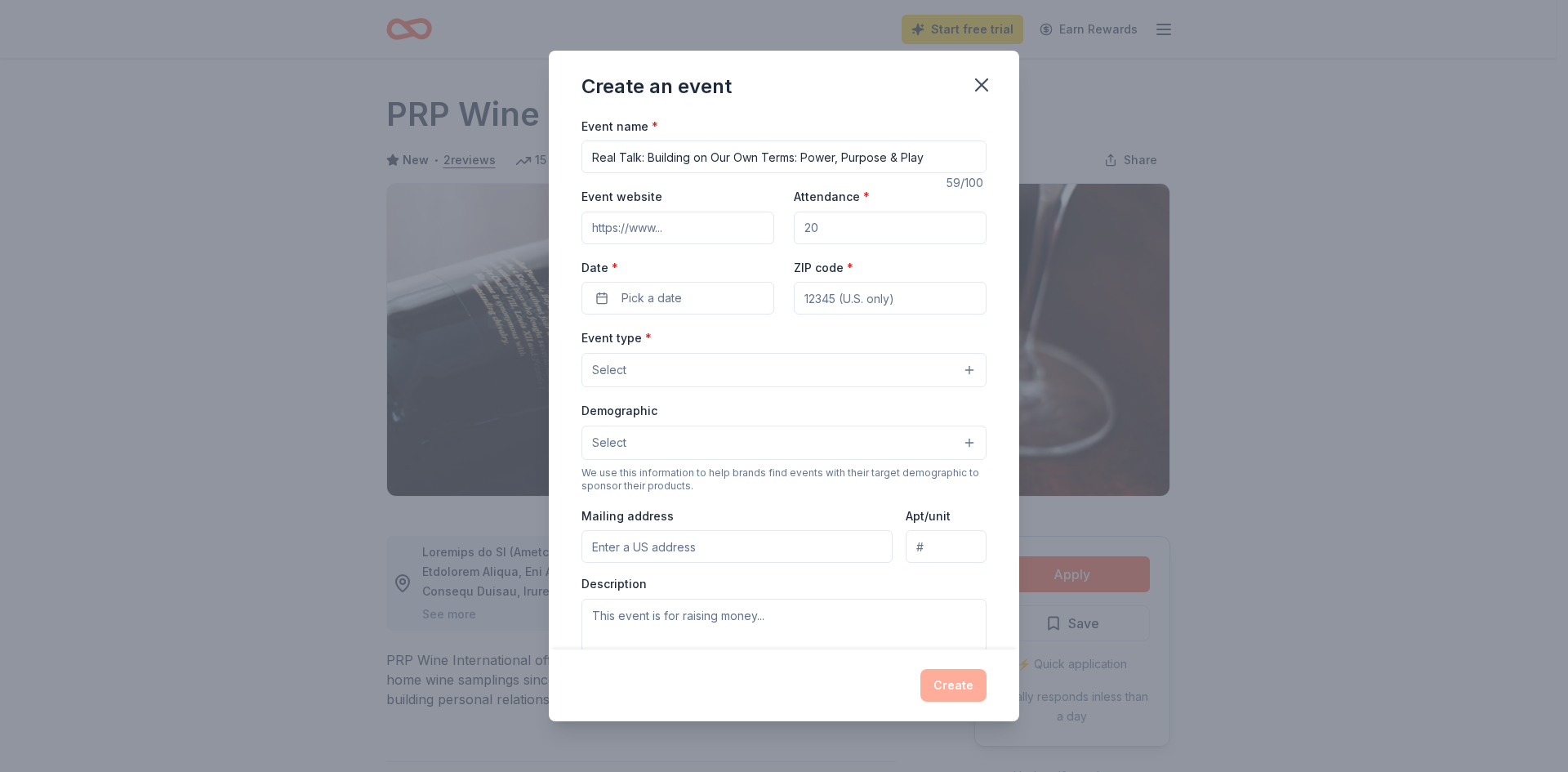
type input "Real Talk: Building on Our Own Terms: Power, Purpose & Play"
click at [892, 233] on input "Attendance *" at bounding box center [890, 227] width 192 height 32
type input "100"
click at [645, 300] on span "Pick a date" at bounding box center [652, 299] width 61 height 20
click at [676, 512] on button "24" at bounding box center [675, 511] width 29 height 29
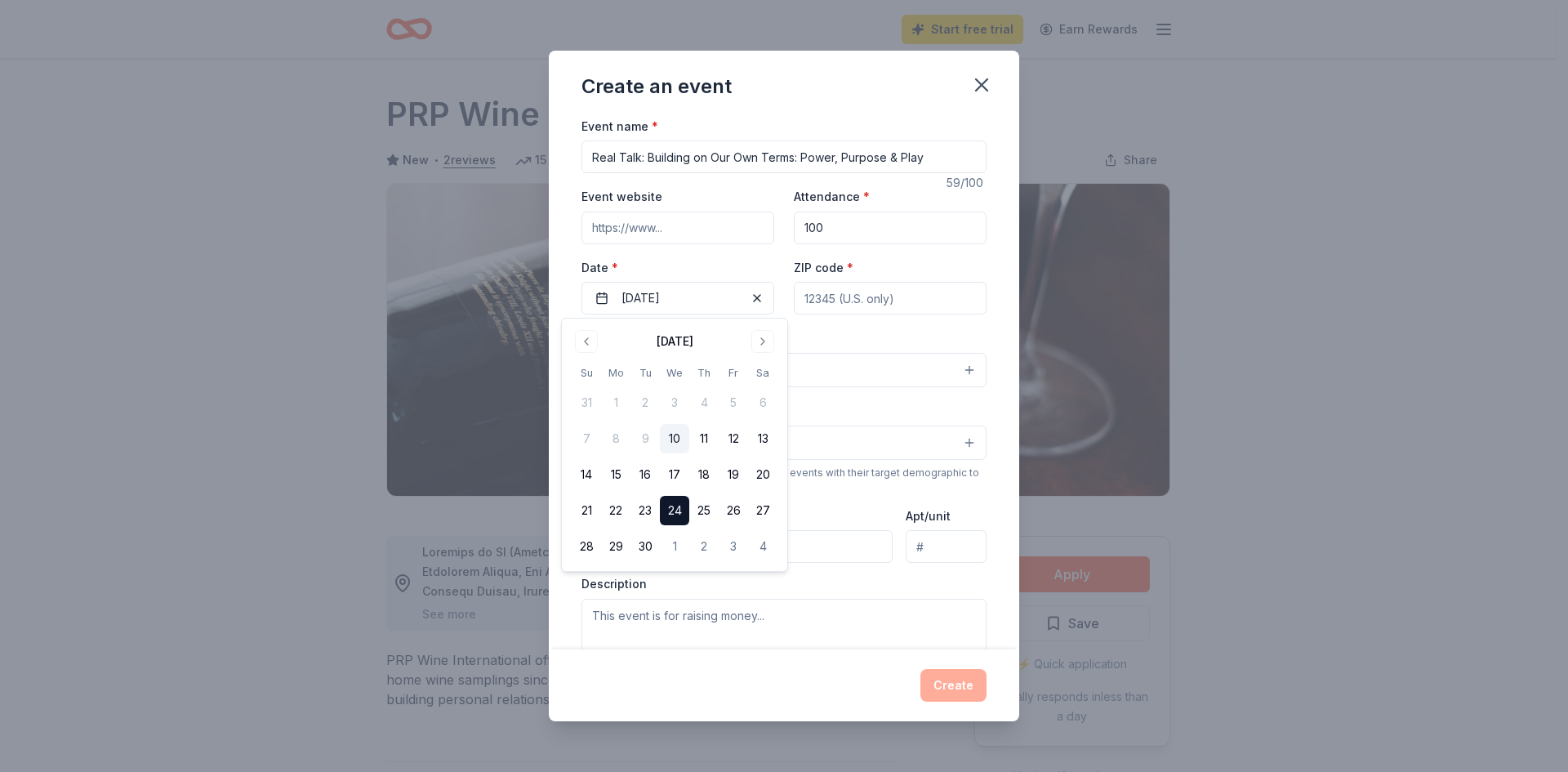
click at [887, 308] on input "ZIP code *" at bounding box center [890, 298] width 192 height 32
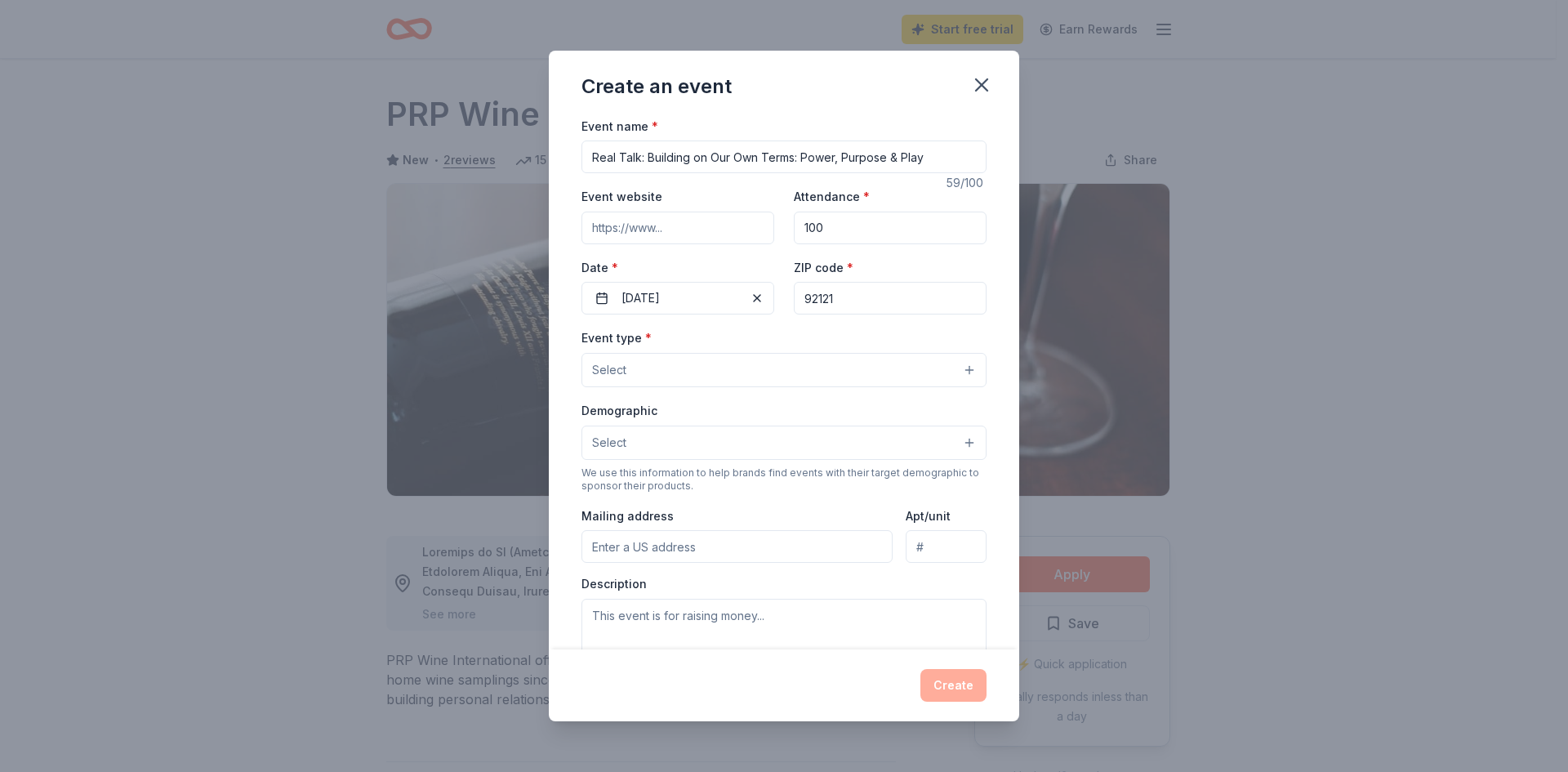
type input "92121"
click at [705, 376] on button "Select" at bounding box center [784, 369] width 406 height 34
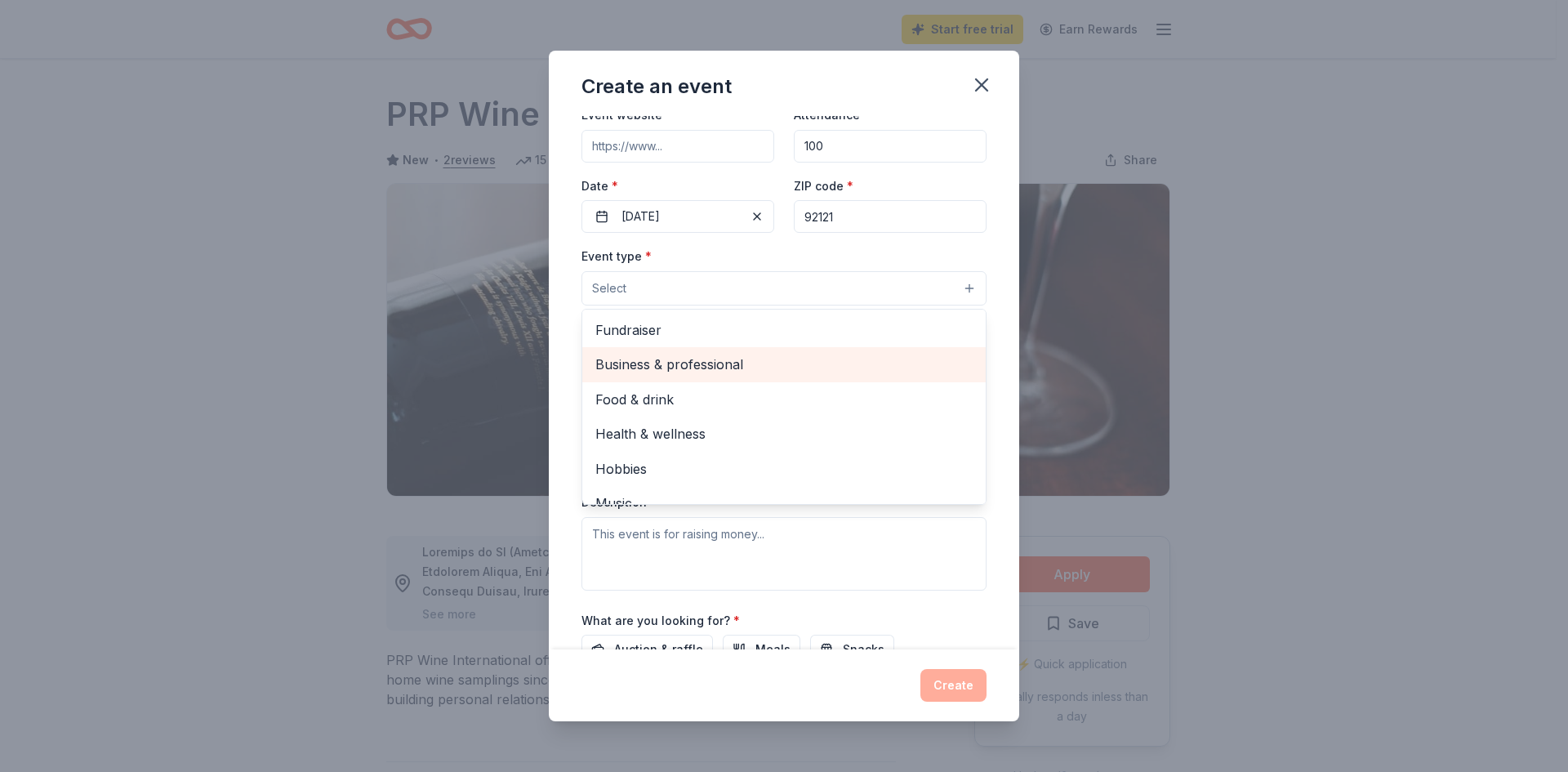
click at [729, 358] on span "Business & professional" at bounding box center [784, 364] width 377 height 22
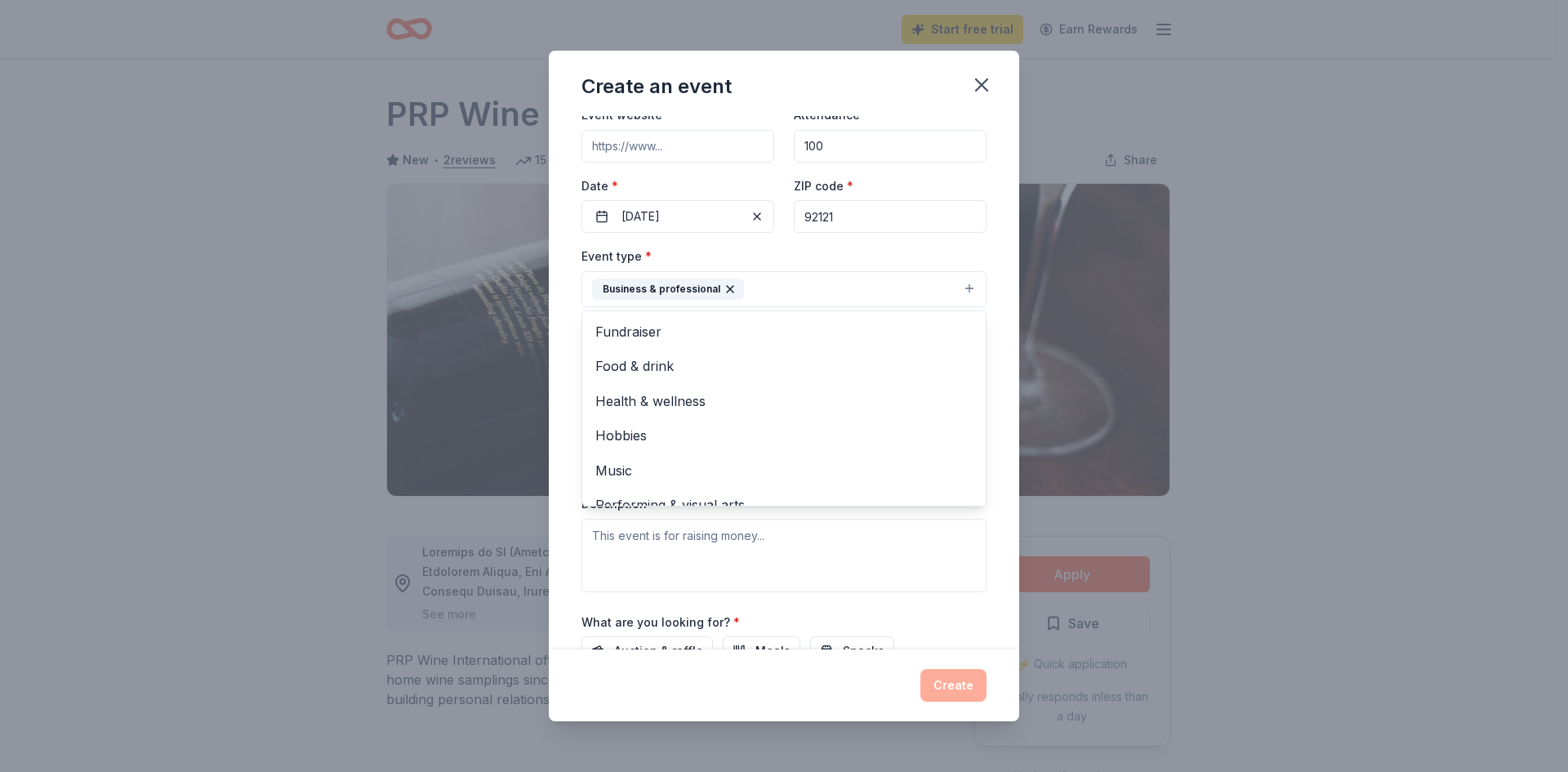
click at [564, 351] on div "Event name * Real Talk: Building on Our Own Terms: Power, Purpose & Play 59 /10…" at bounding box center [784, 383] width 470 height 534
click at [656, 365] on button "Select" at bounding box center [784, 362] width 406 height 34
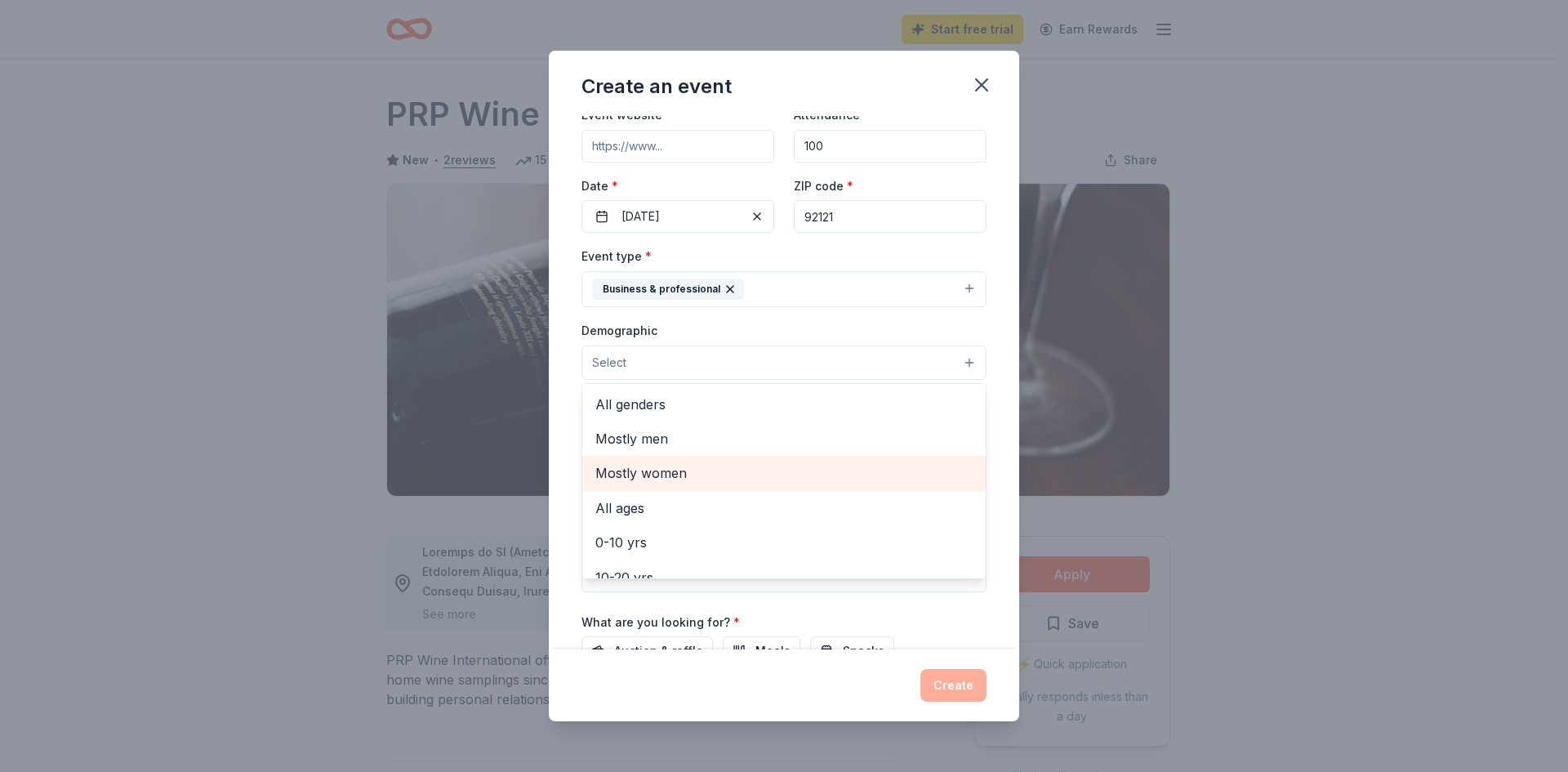
click at [671, 466] on span "Mostly women" at bounding box center [784, 473] width 377 height 22
click at [575, 421] on div "Event name * Real Talk: Building on Our Own Terms: Power, Purpose & Play 59 /10…" at bounding box center [784, 383] width 470 height 534
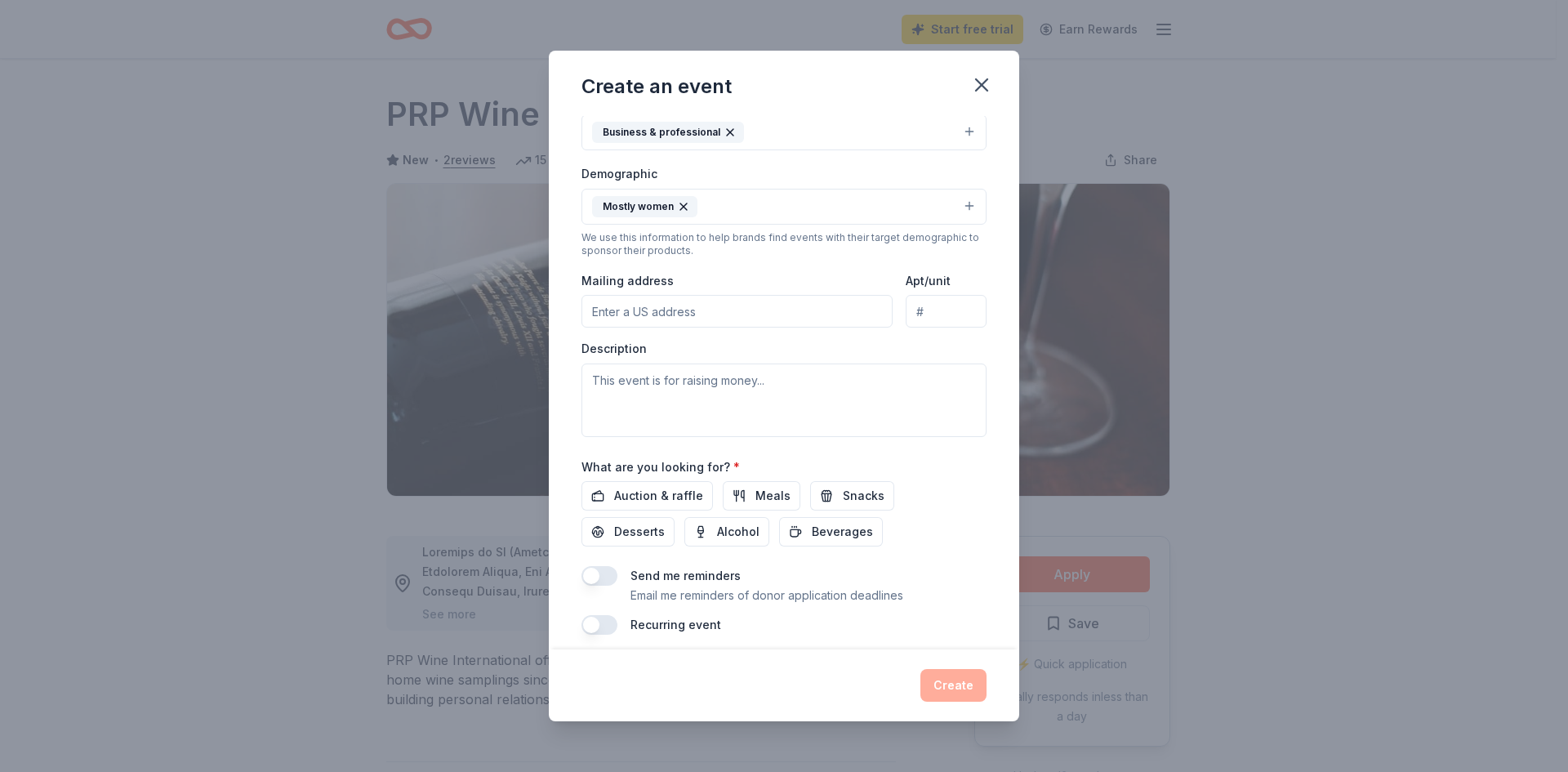
scroll to position [246, 0]
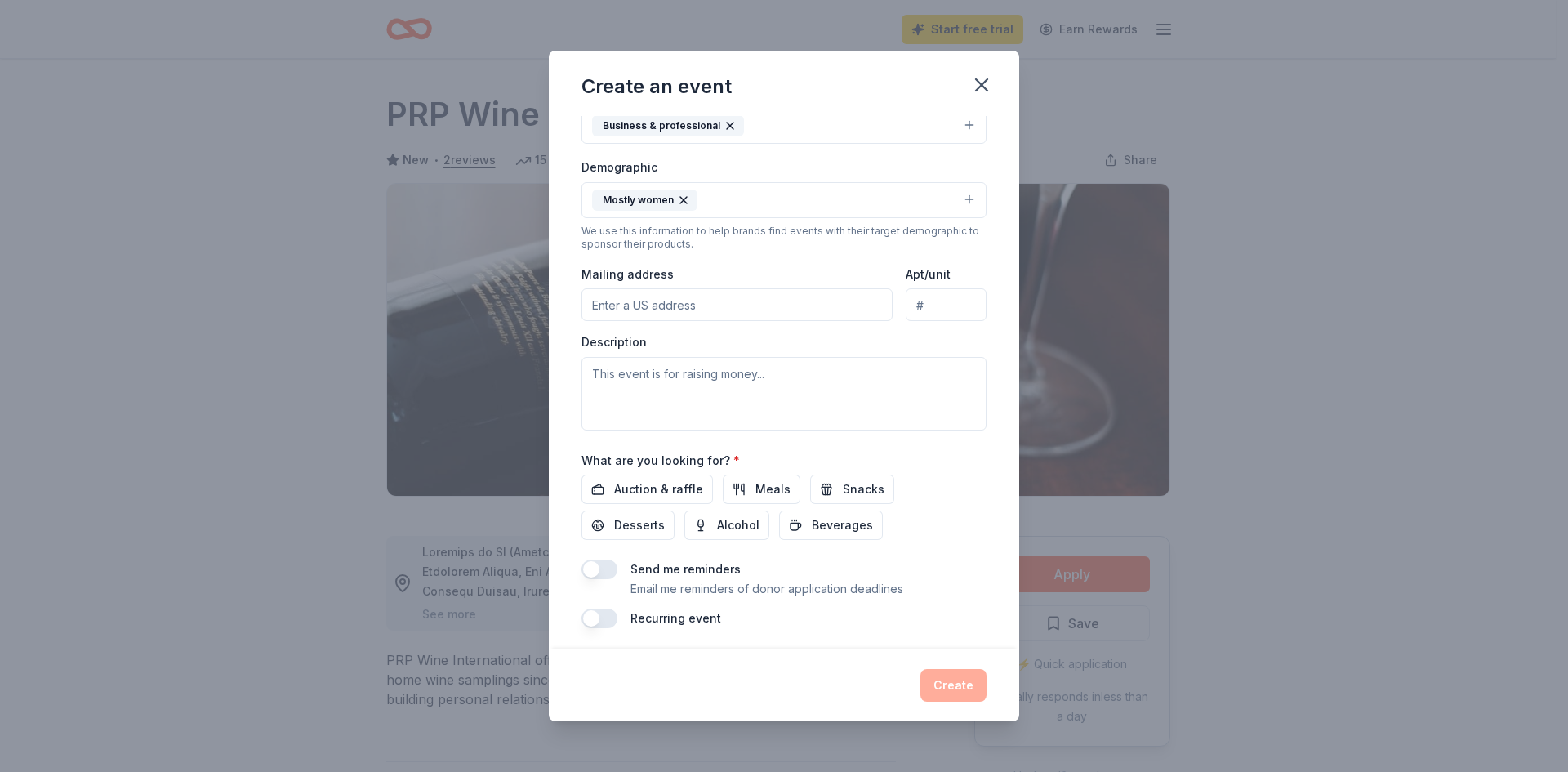
click at [691, 312] on input "Mailing address" at bounding box center [736, 304] width 311 height 32
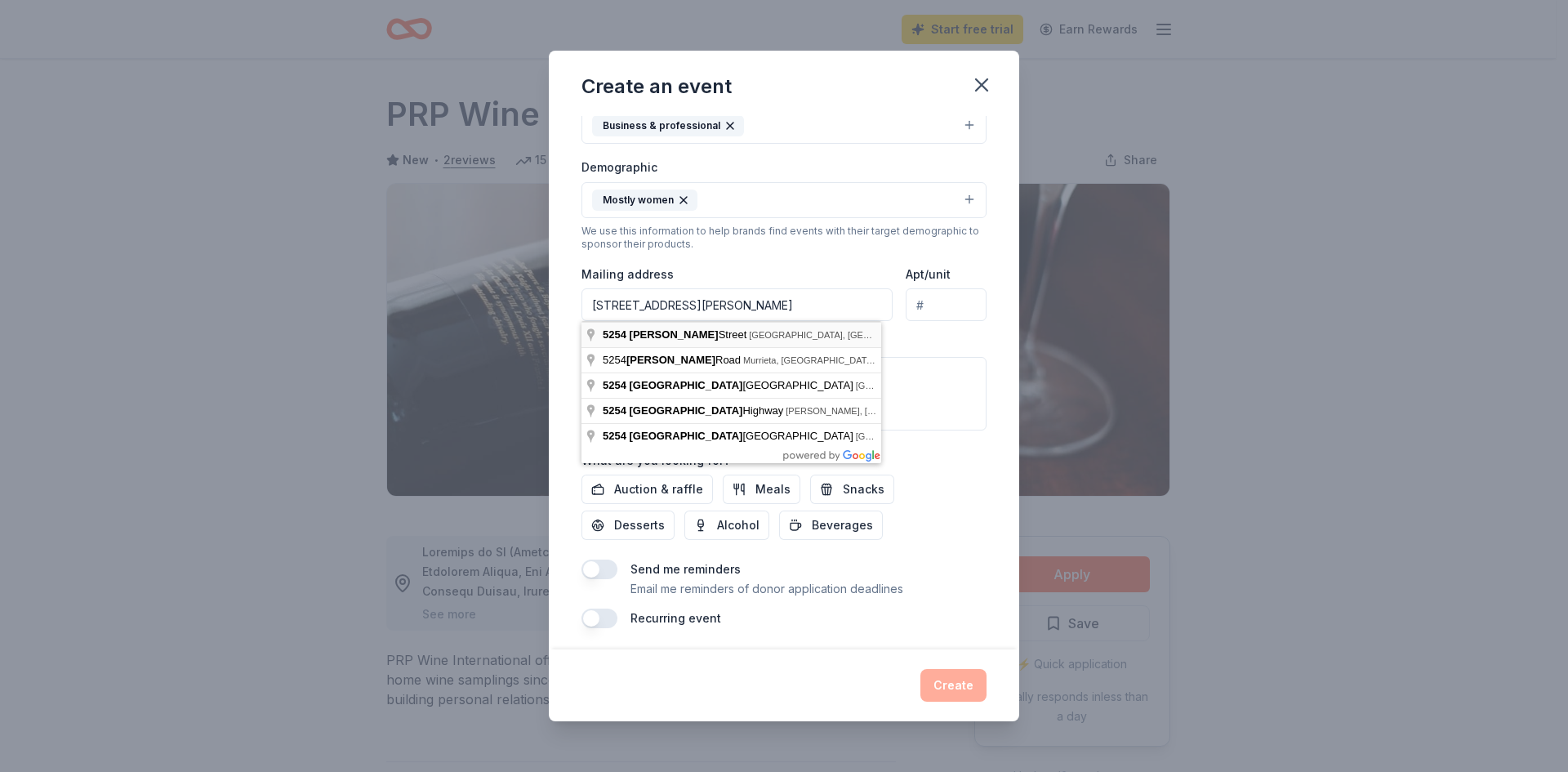
type input "5254 Tipton Street, San Diego, CA, 92115"
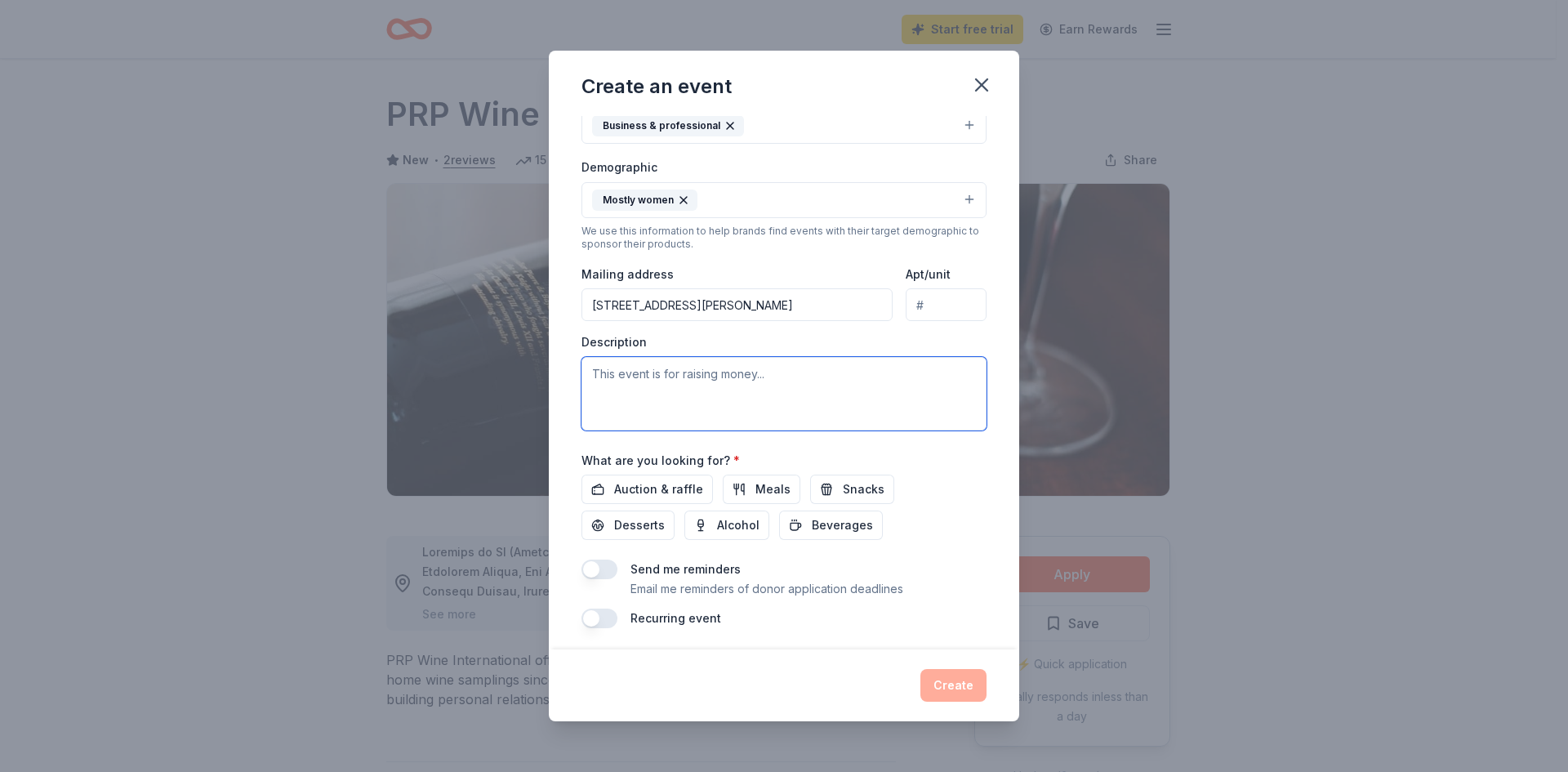
click at [687, 380] on textarea at bounding box center [784, 393] width 406 height 74
click at [915, 374] on textarea "This event is to help educate young professionals and entrepurners about the" at bounding box center [784, 393] width 406 height 74
click at [716, 405] on textarea "This event is to help educate young professionals and entrepreneurs about the" at bounding box center [784, 393] width 406 height 74
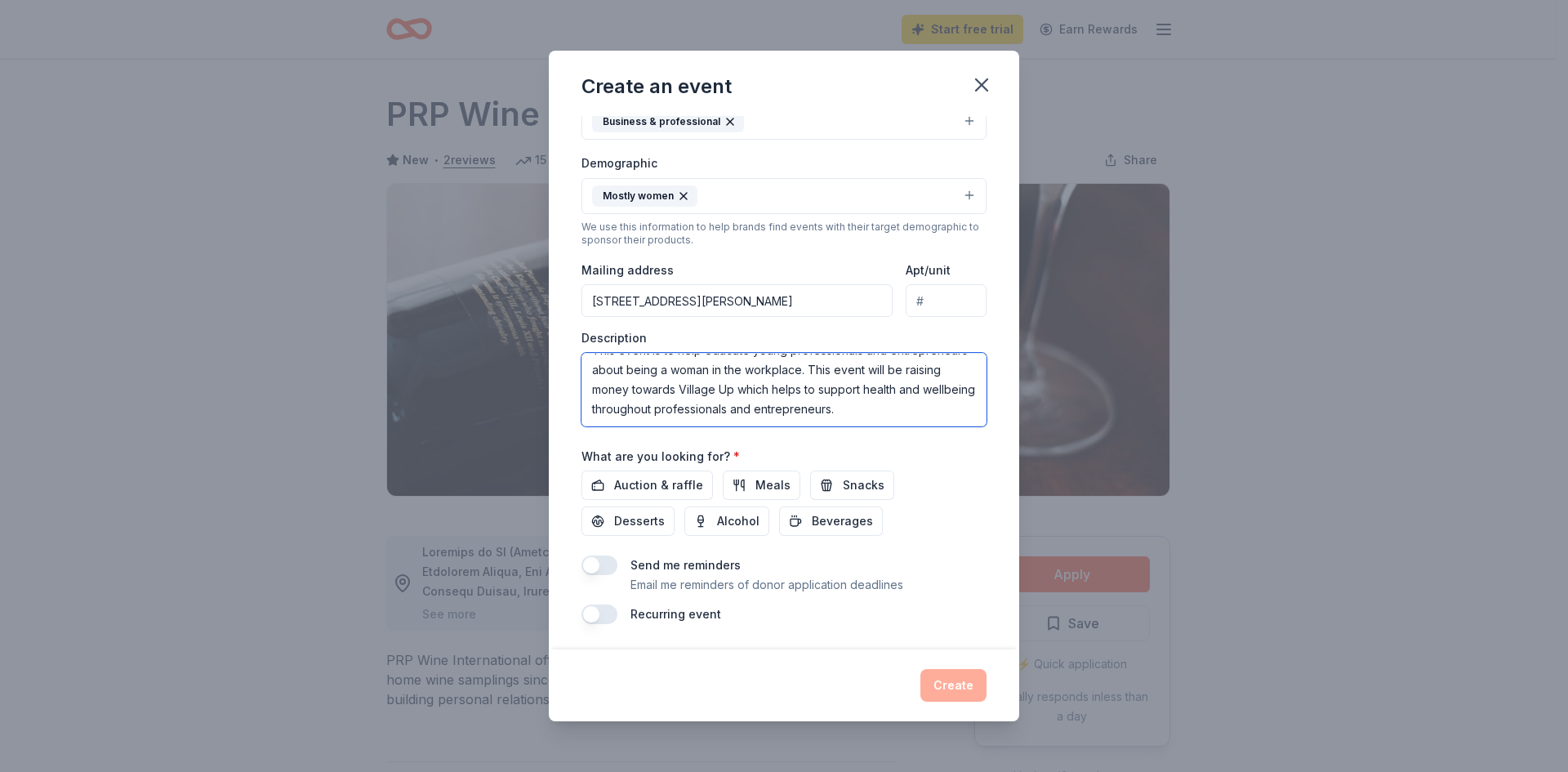
scroll to position [250, 0]
type textarea "This event is to help educate young professionals and entrepreneurs about being…"
click at [654, 479] on span "Auction & raffle" at bounding box center [659, 484] width 89 height 20
click at [717, 525] on span "Alcohol" at bounding box center [737, 521] width 42 height 20
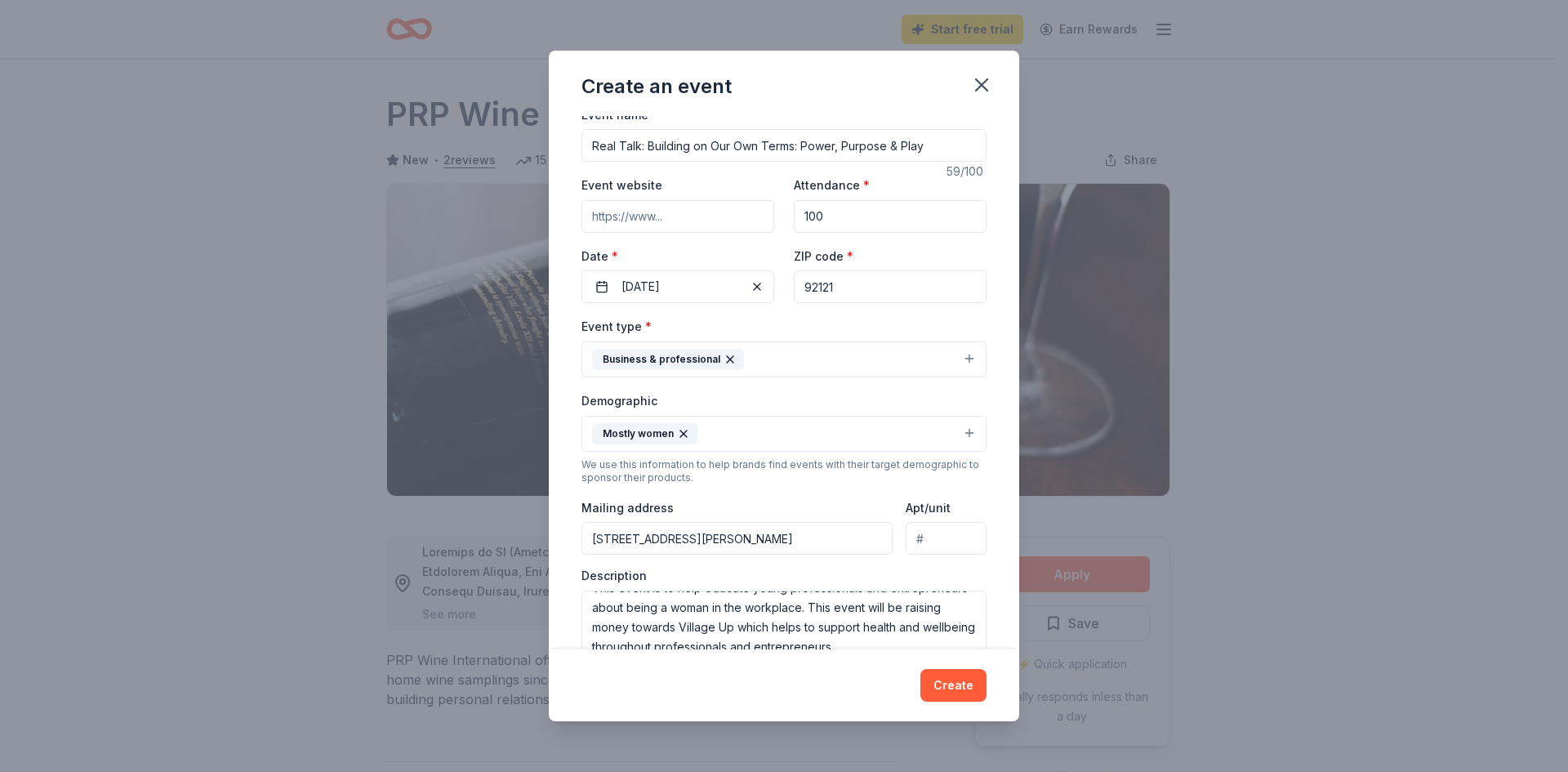
scroll to position [0, 0]
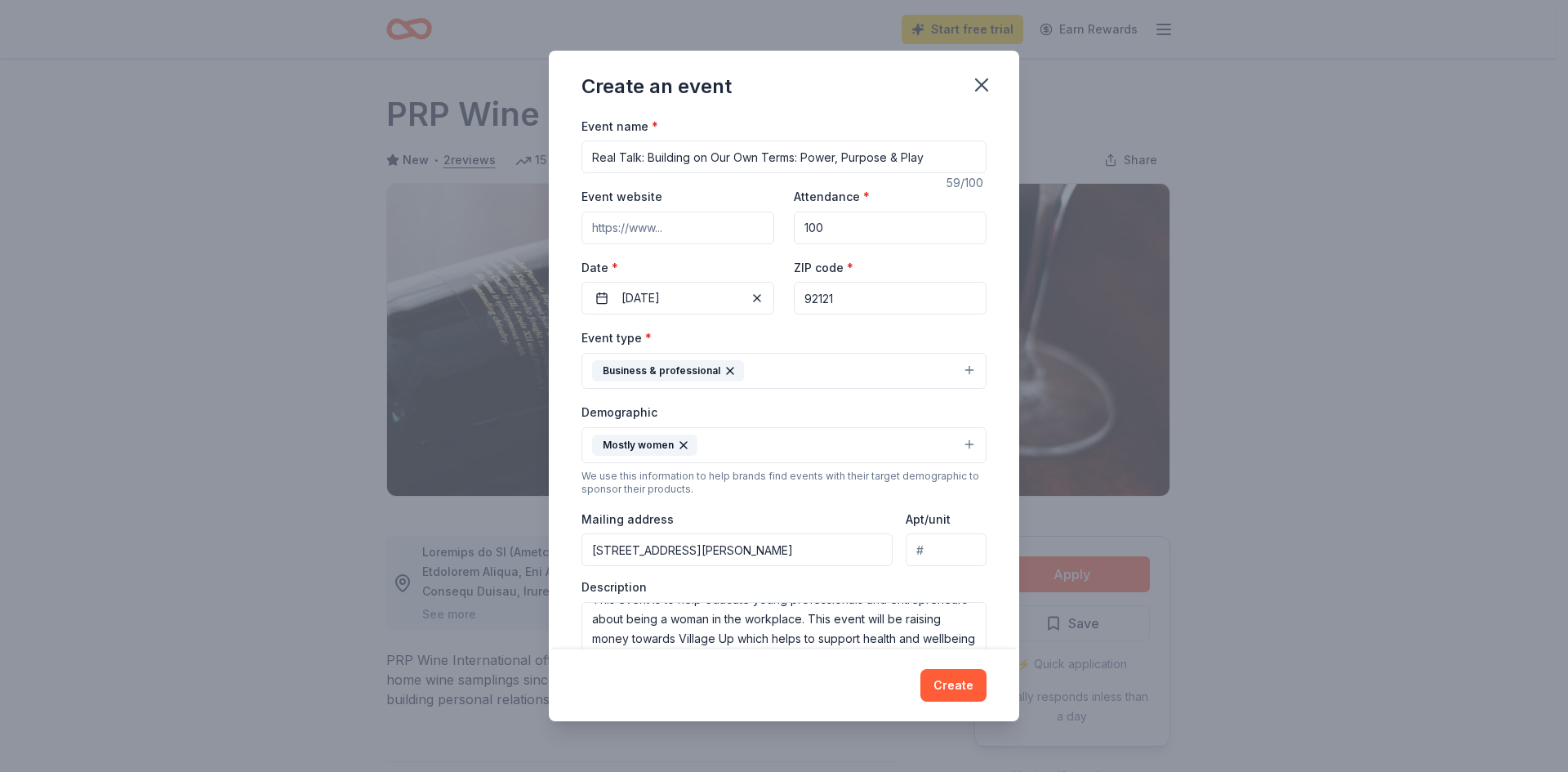
click at [791, 371] on button "Business & professional" at bounding box center [784, 370] width 406 height 36
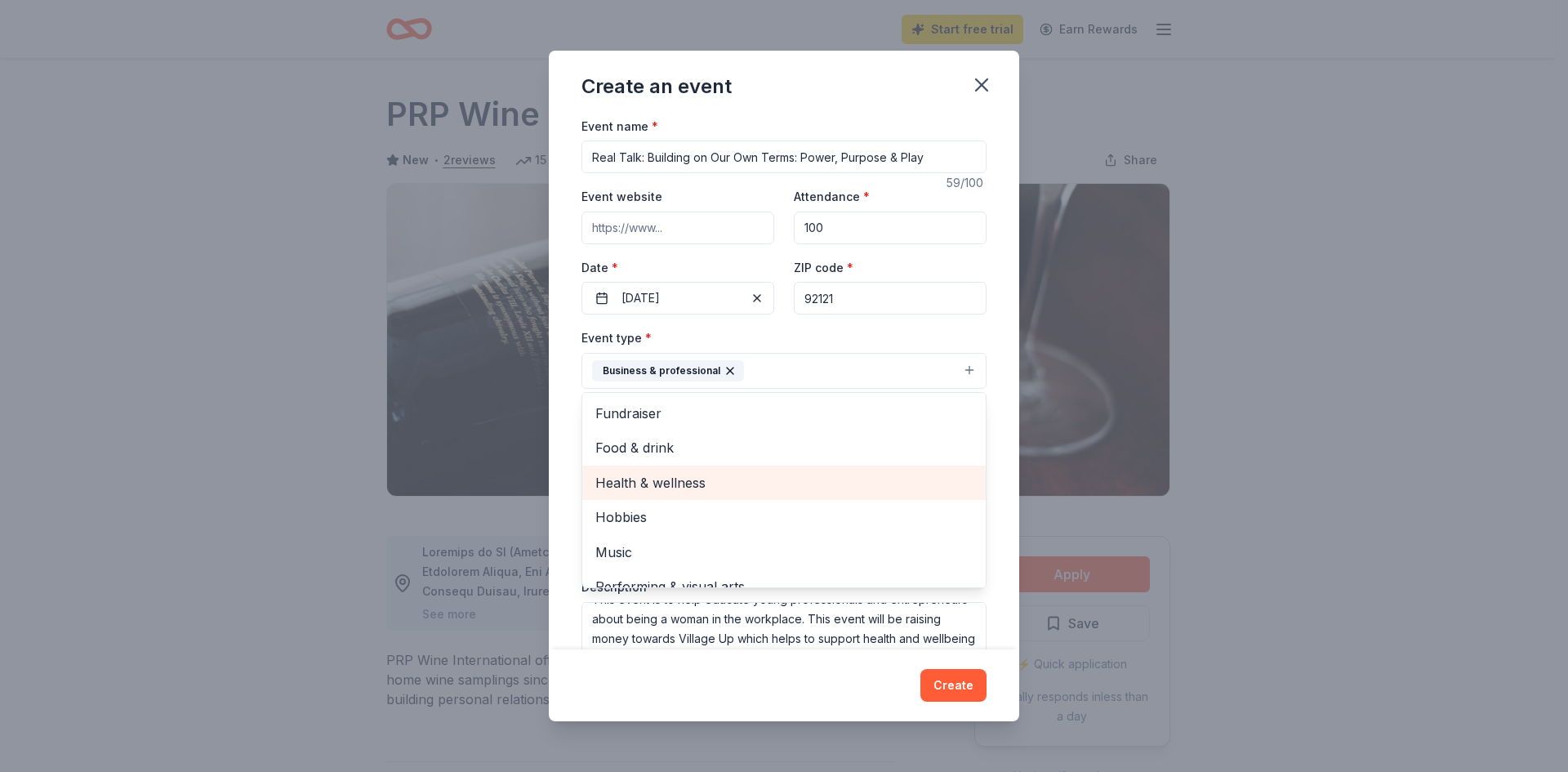
click at [697, 482] on span "Health & wellness" at bounding box center [784, 483] width 377 height 22
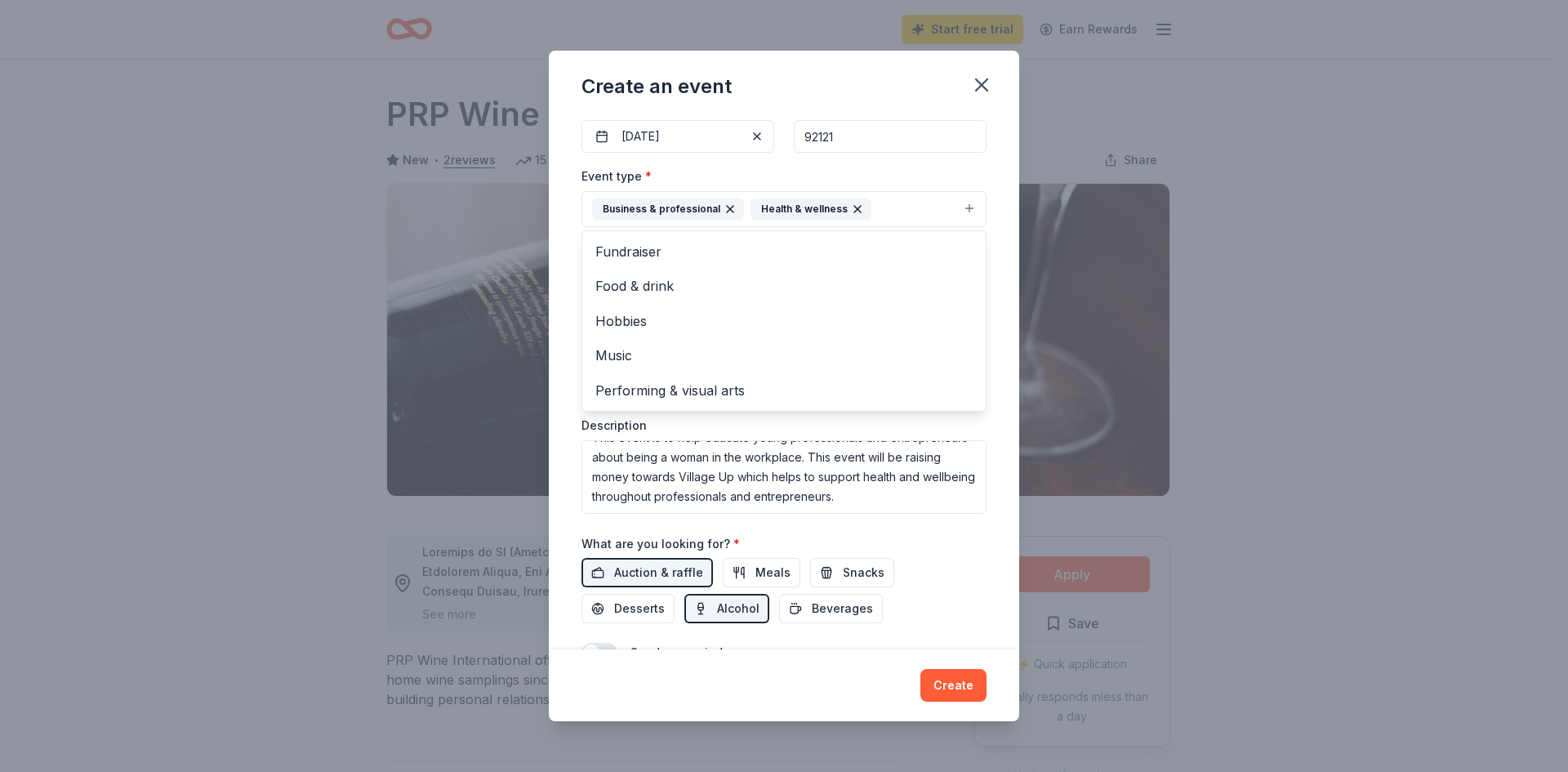
scroll to position [163, 0]
click at [985, 564] on div "Event name * Real Talk: Building on Our Own Terms: Power, Purpose & Play 59 /10…" at bounding box center [784, 383] width 470 height 534
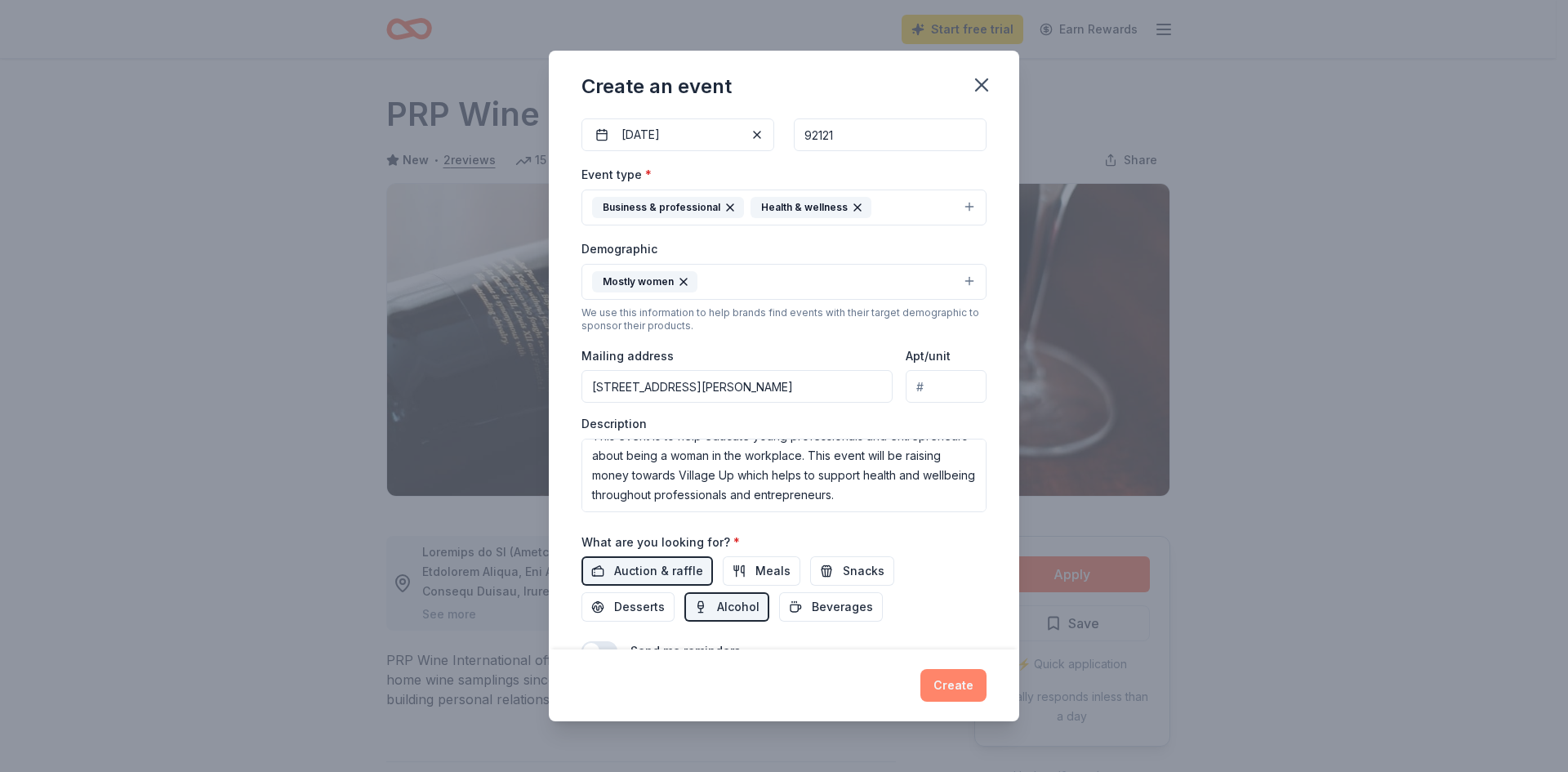
click at [950, 687] on button "Create" at bounding box center [952, 685] width 66 height 32
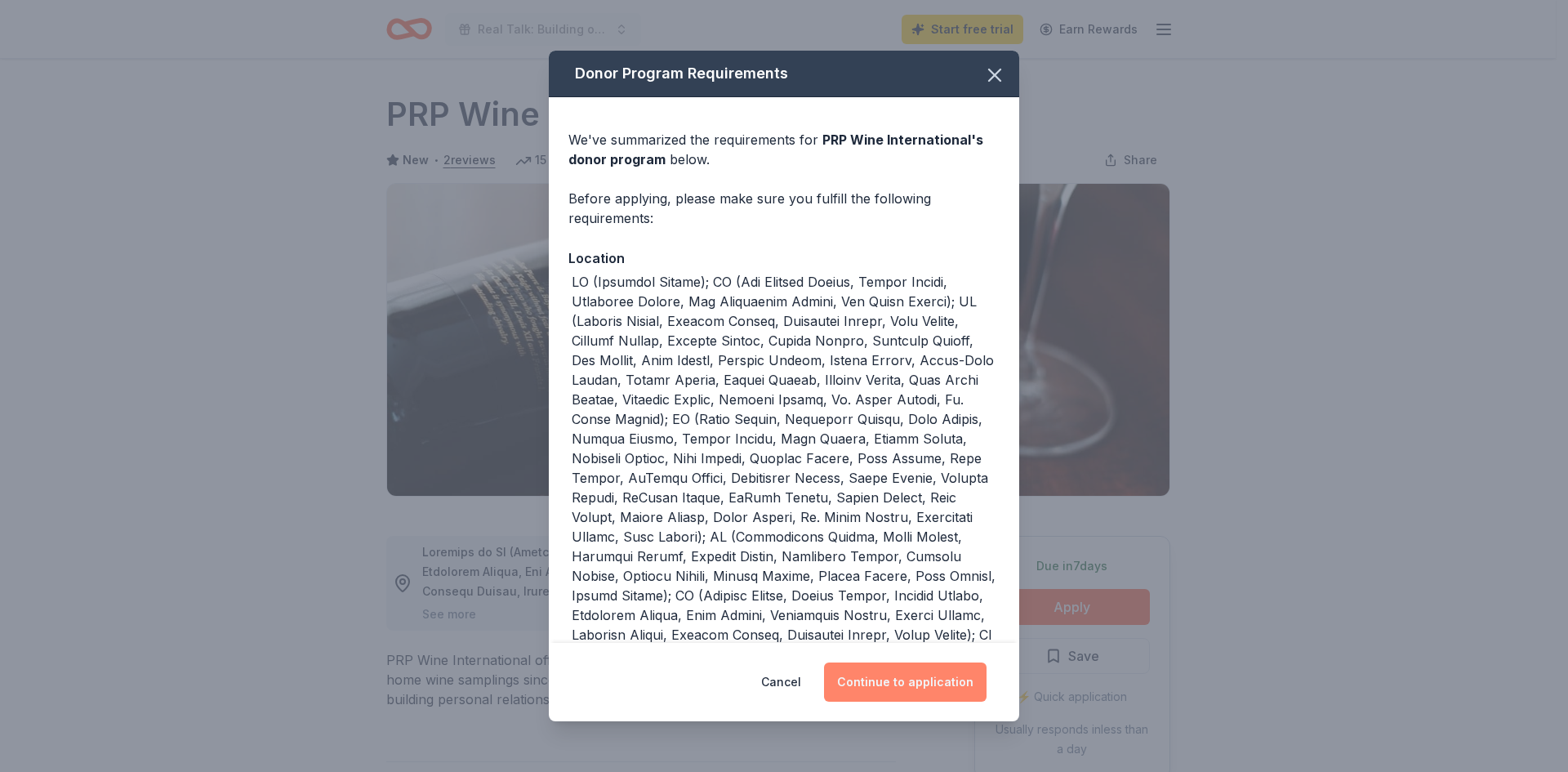
click at [889, 683] on button "Continue to application" at bounding box center [905, 683] width 163 height 39
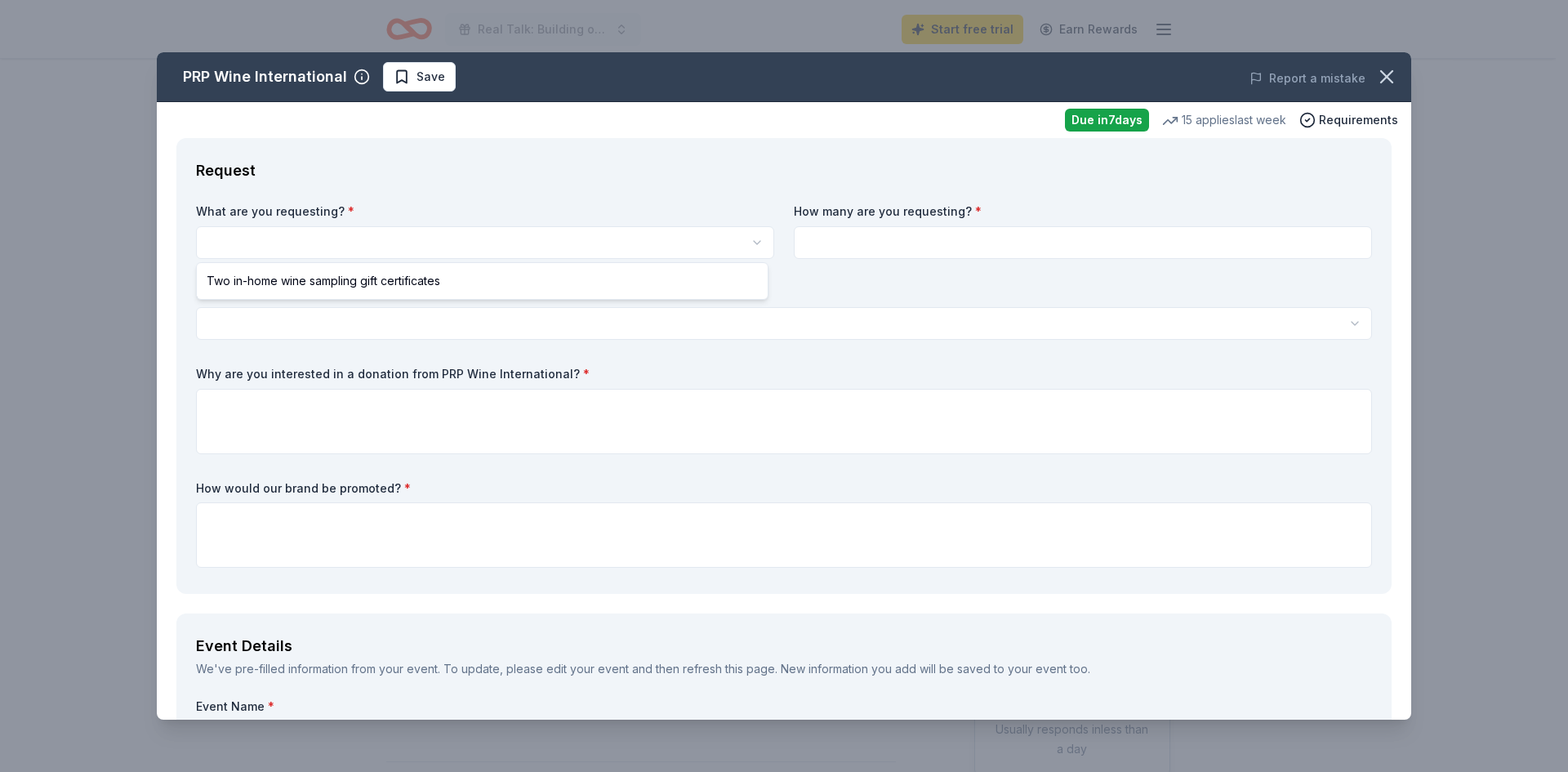
click at [454, 246] on html "Real Talk: Building on Our Own Terms: Power, Purpose & Play Start free trial Ea…" at bounding box center [784, 386] width 1568 height 772
select select "Two in-home wine sampling gift certificates"
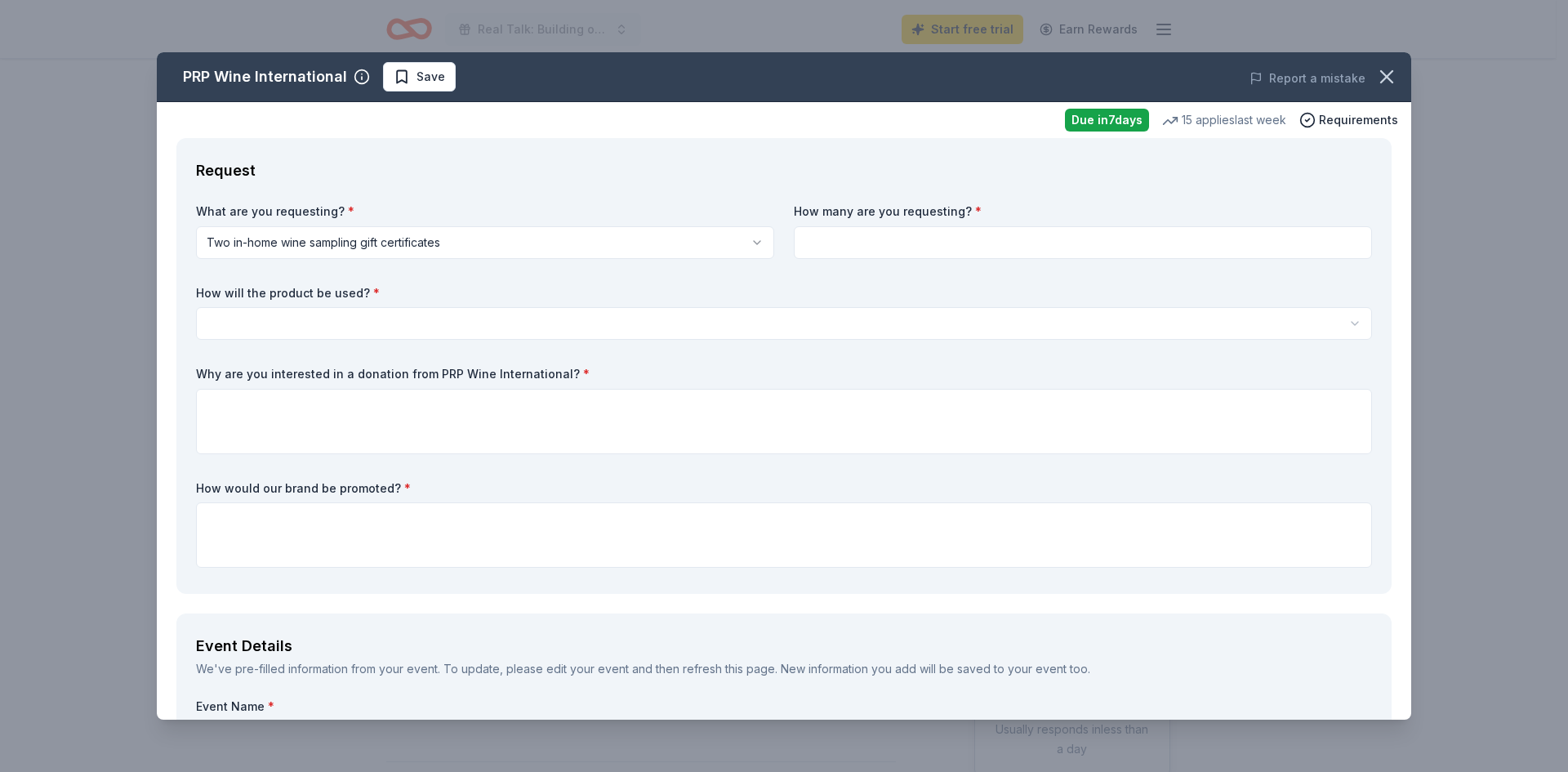
click at [888, 245] on input at bounding box center [1082, 242] width 578 height 32
type input "2"
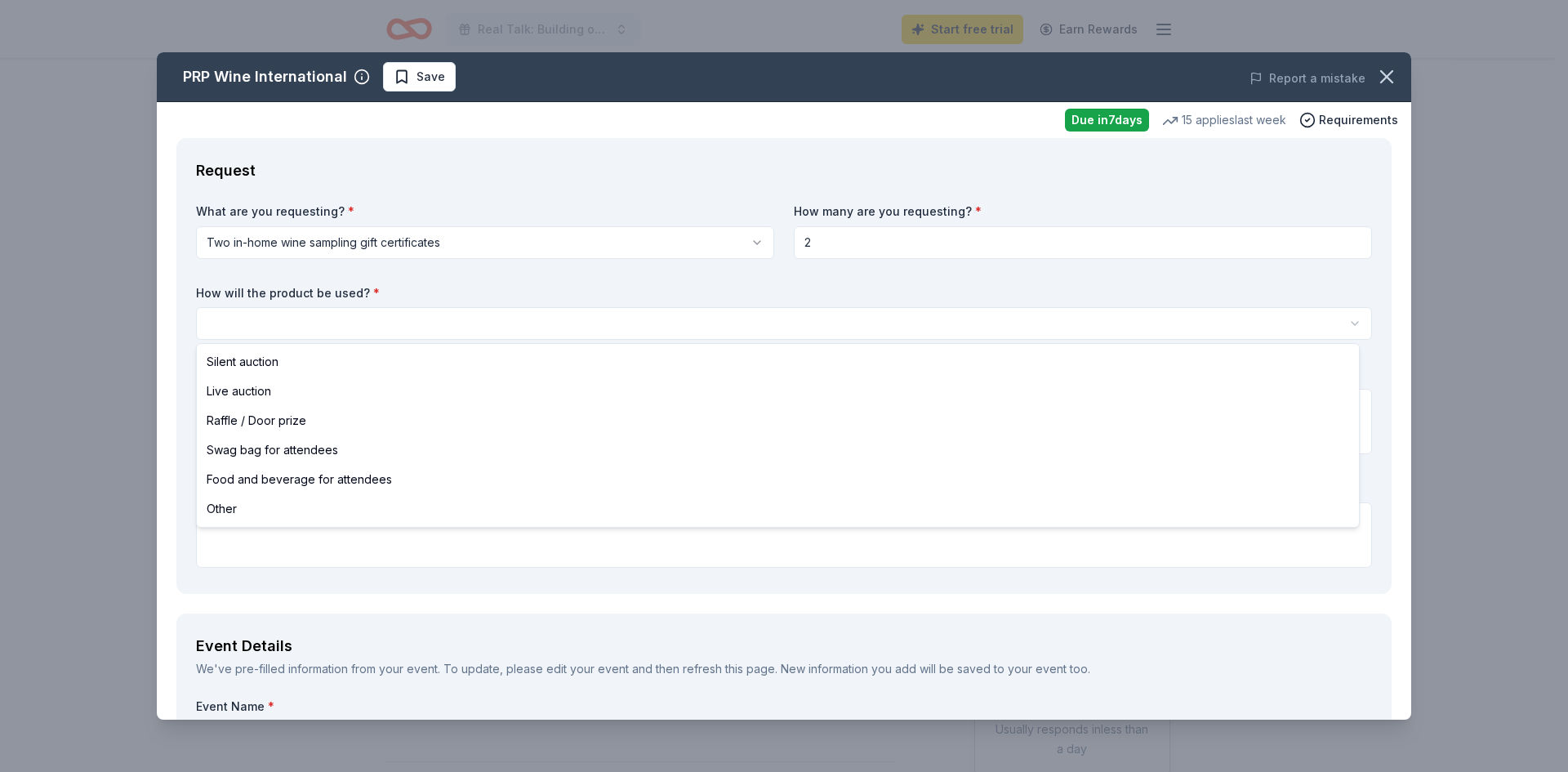
click at [722, 333] on html "Real Talk: Building on Our Own Terms: Power, Purpose & Play Start free trial Ea…" at bounding box center [784, 386] width 1568 height 772
select select "raffleDoorPrize"
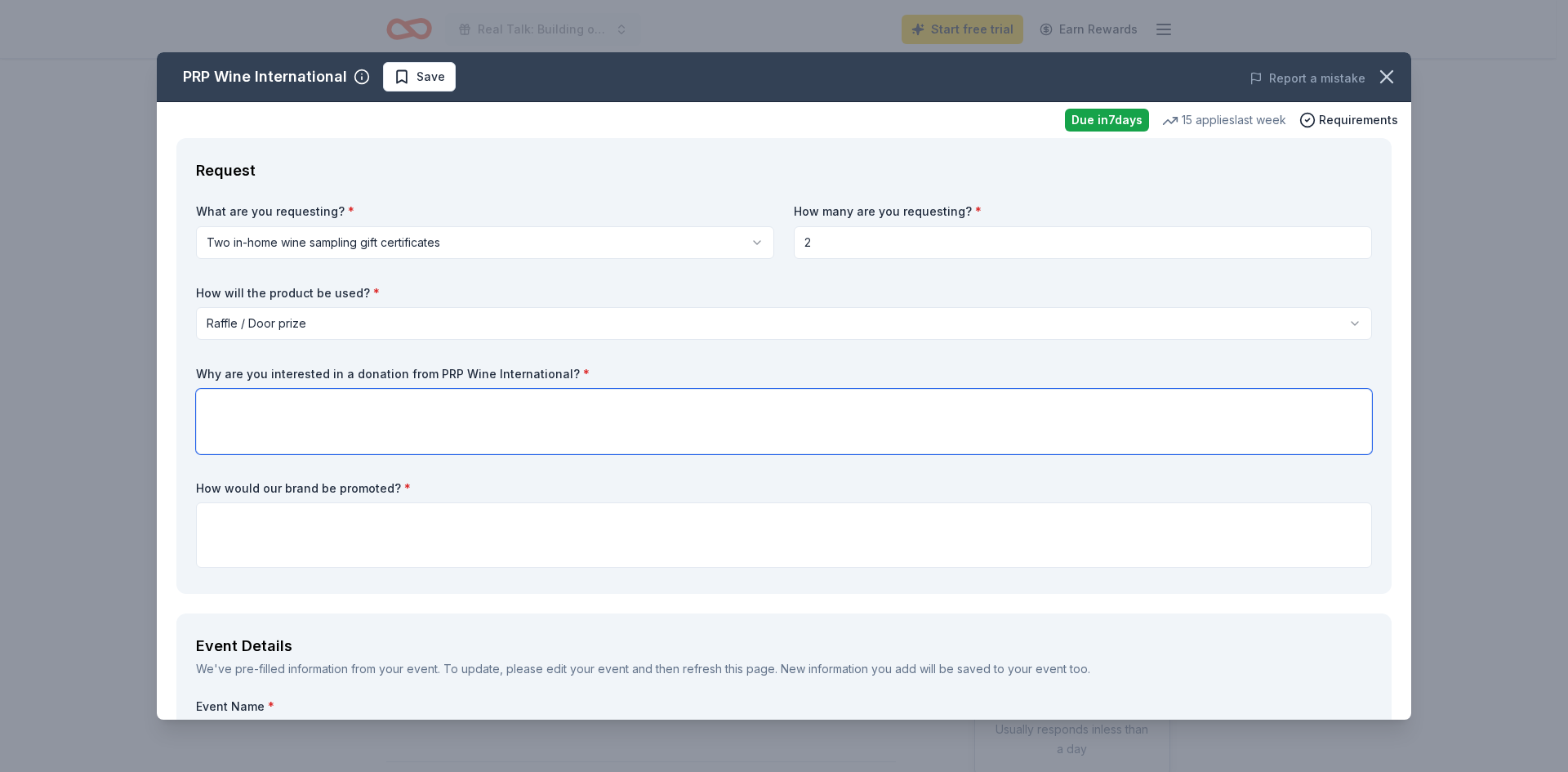
click at [289, 401] on textarea at bounding box center [784, 421] width 1176 height 66
type textarea "I"
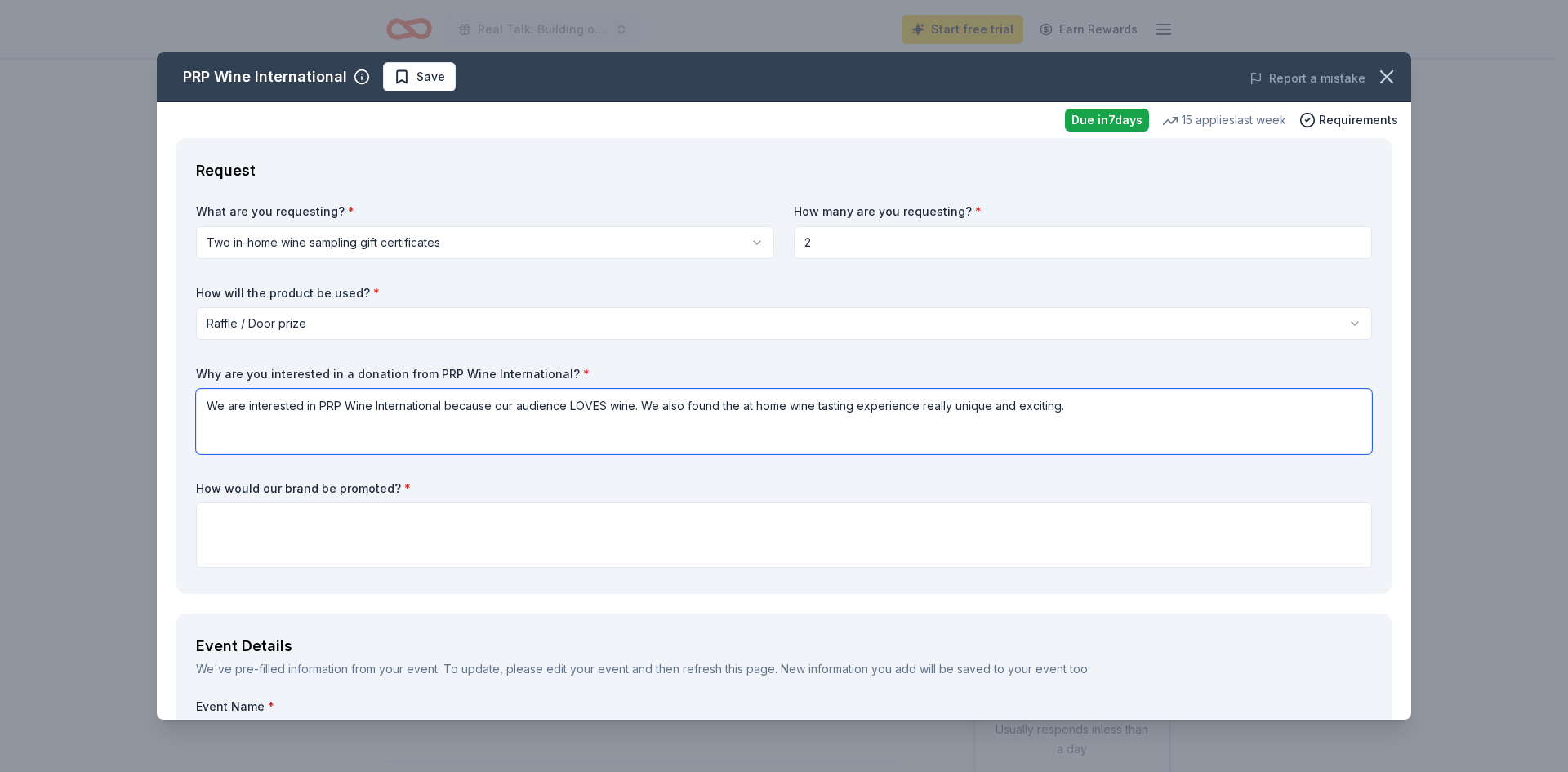
type textarea "We are interested in PRP Wine International because our audience LOVES wine. We…"
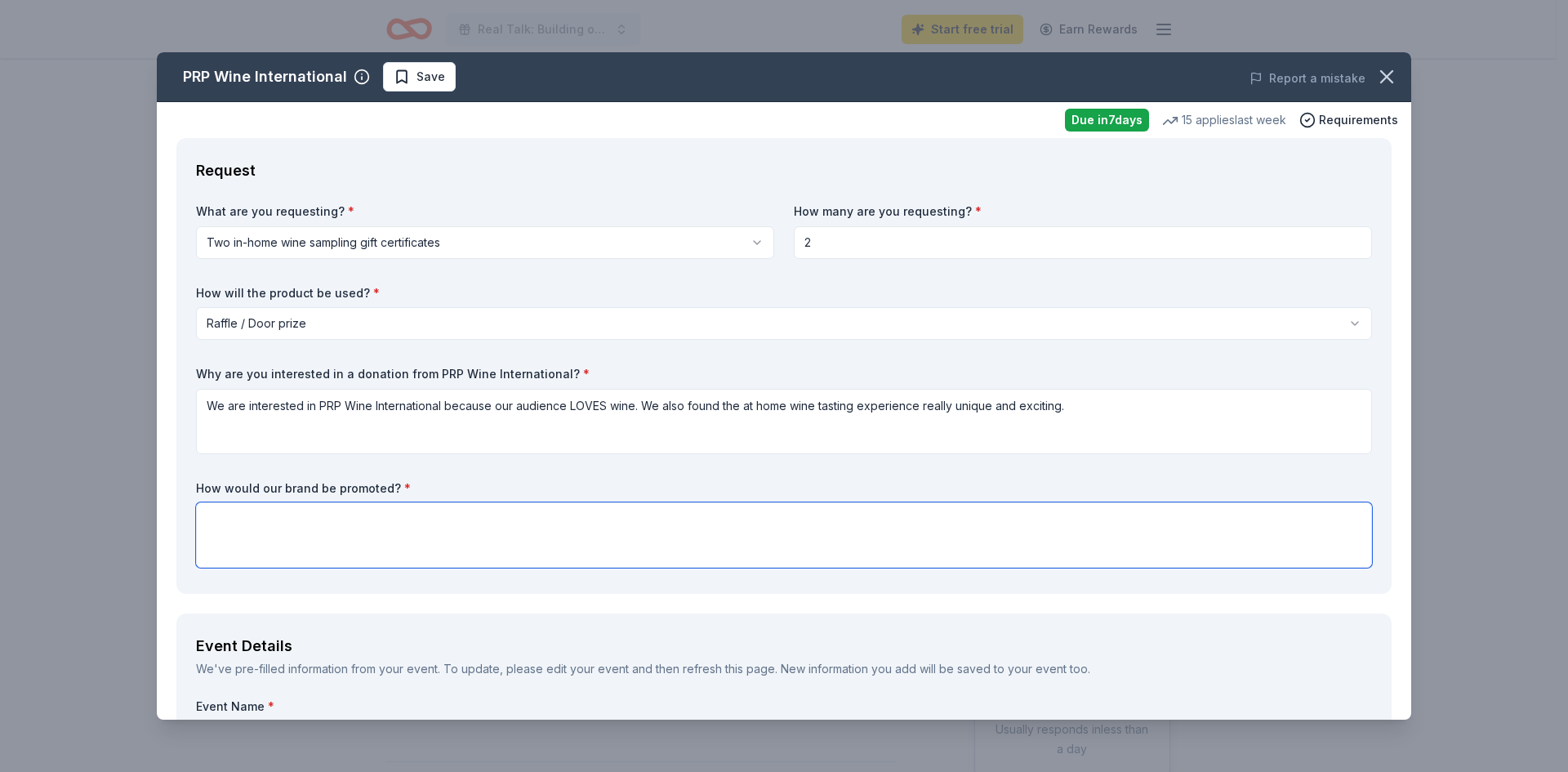
click at [514, 527] on textarea at bounding box center [784, 535] width 1176 height 66
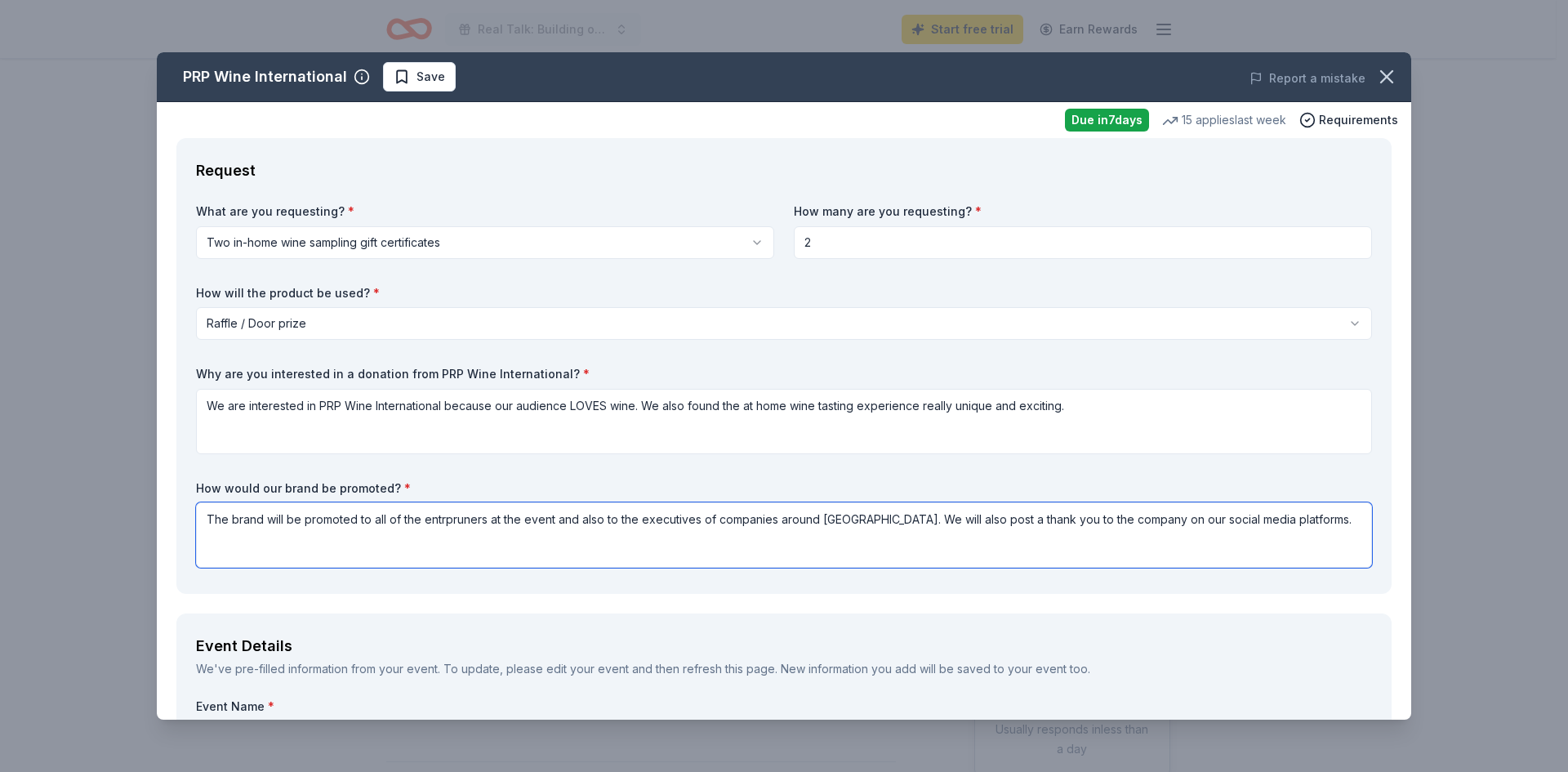
click at [452, 519] on textarea "The brand will be promoted to all of the entrpruners at the event and also to t…" at bounding box center [784, 535] width 1176 height 66
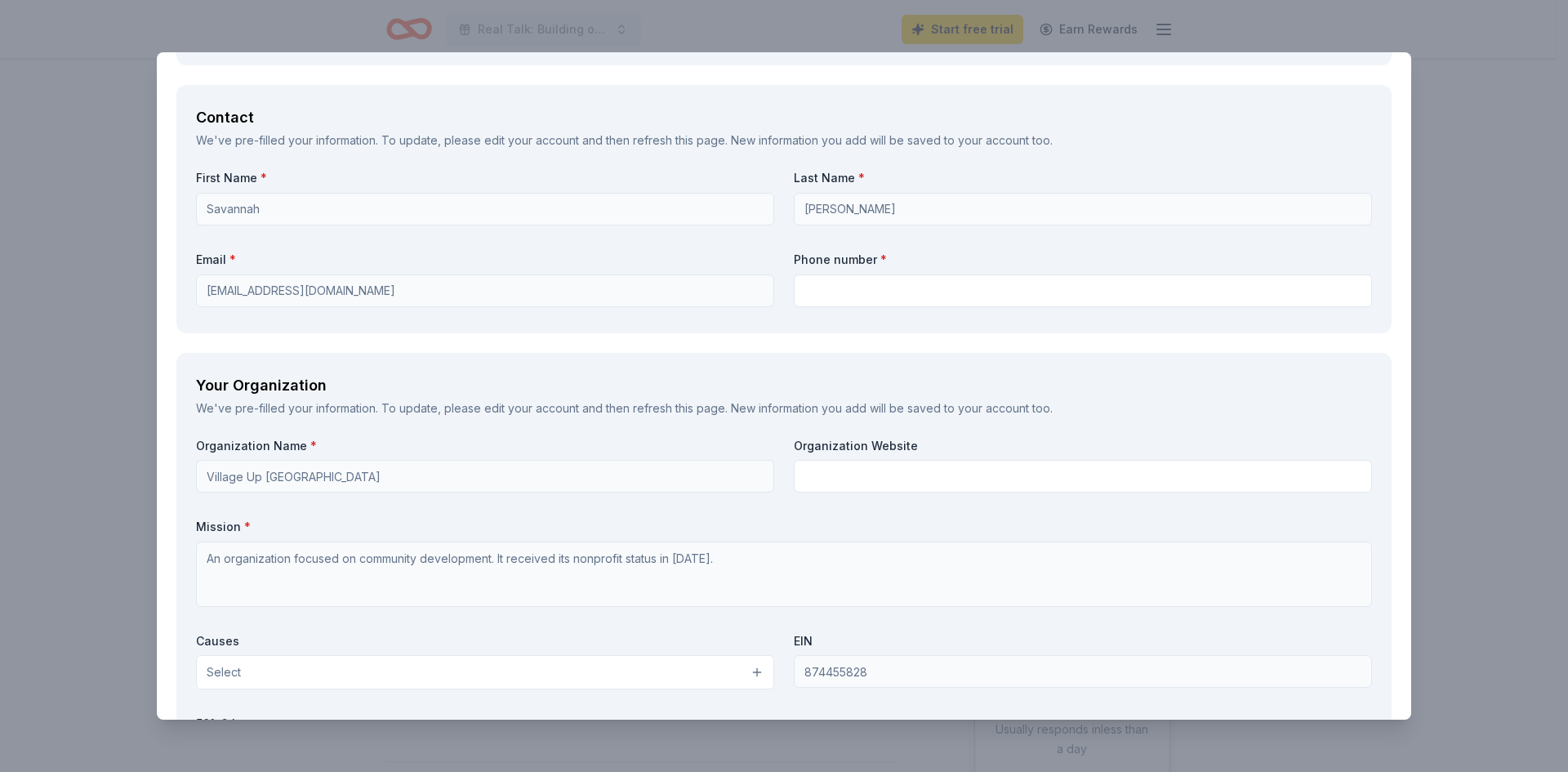
scroll to position [1144, 0]
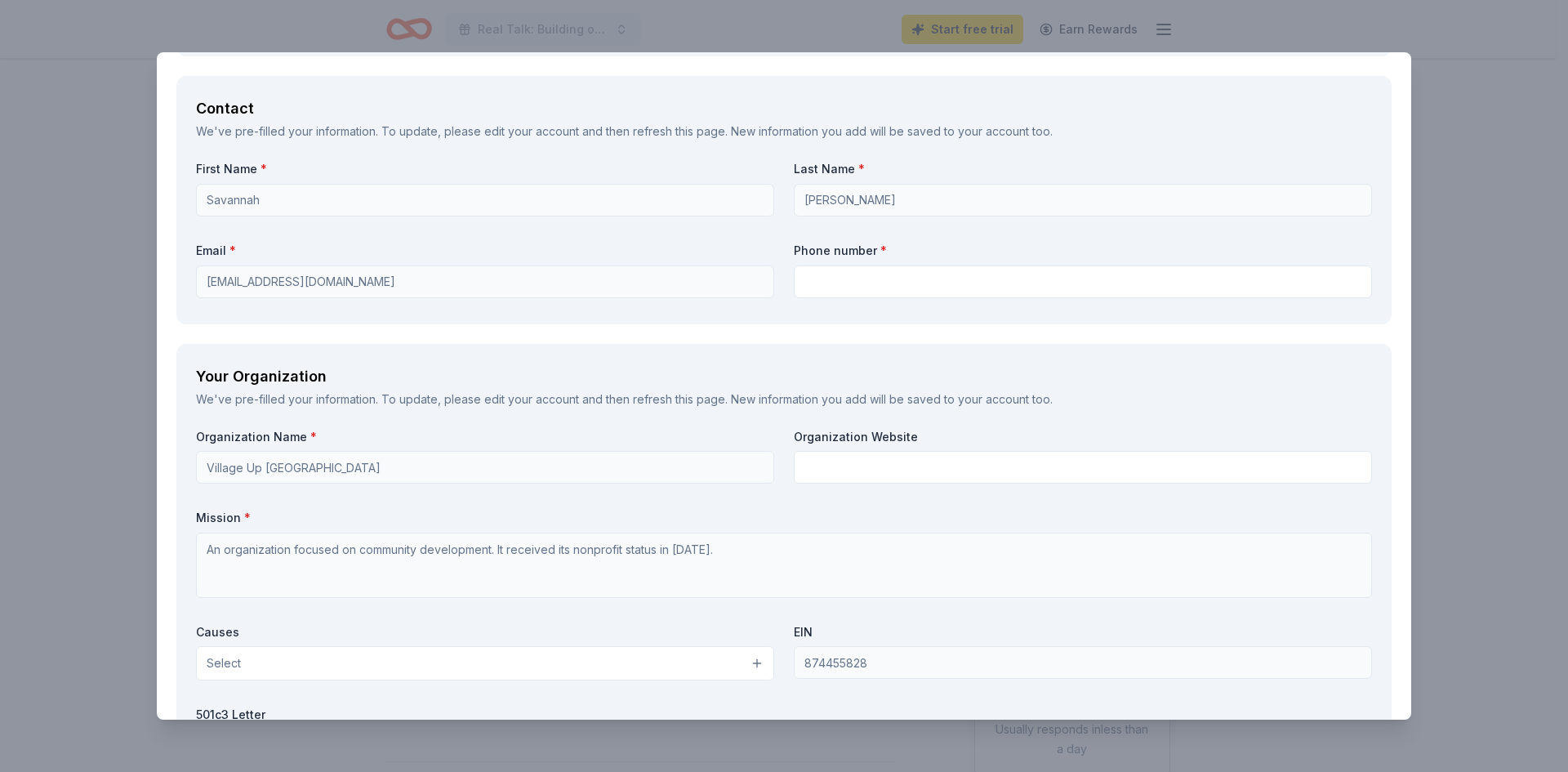
type textarea "The brand will be promoted to all of the entrepreneurs at the event and also to…"
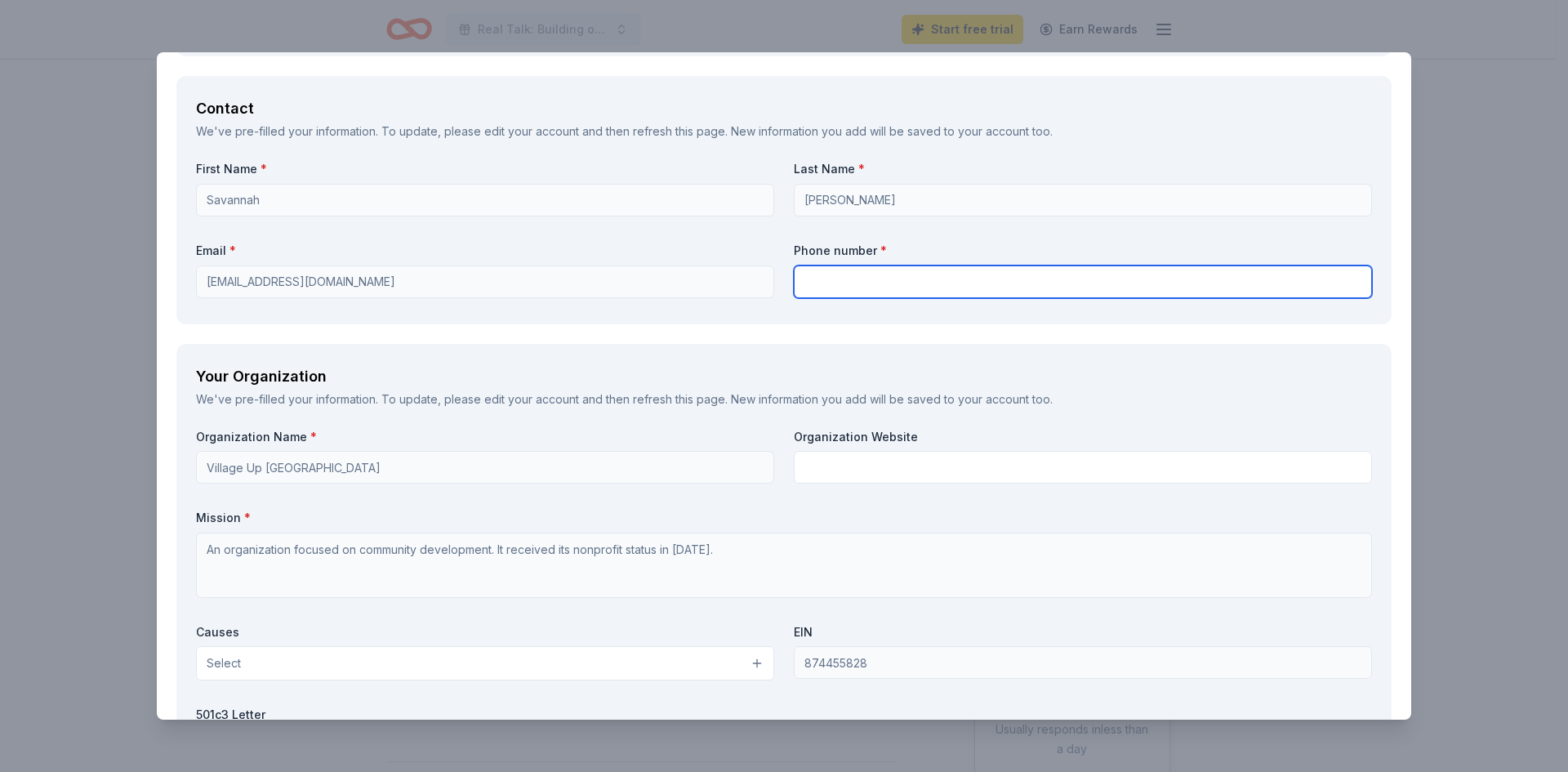
click at [836, 274] on input "text" at bounding box center [1082, 281] width 578 height 32
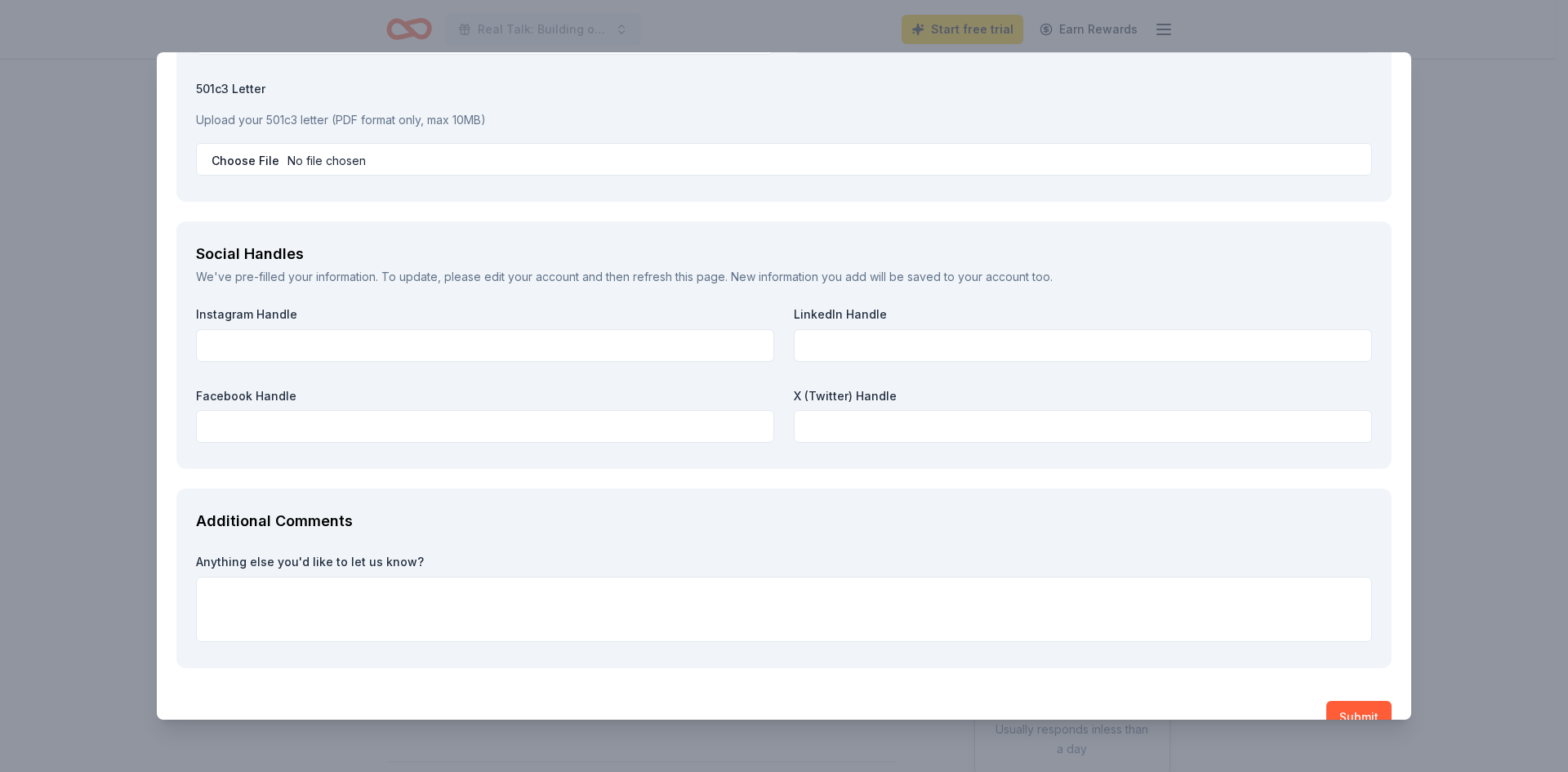
scroll to position [1797, 0]
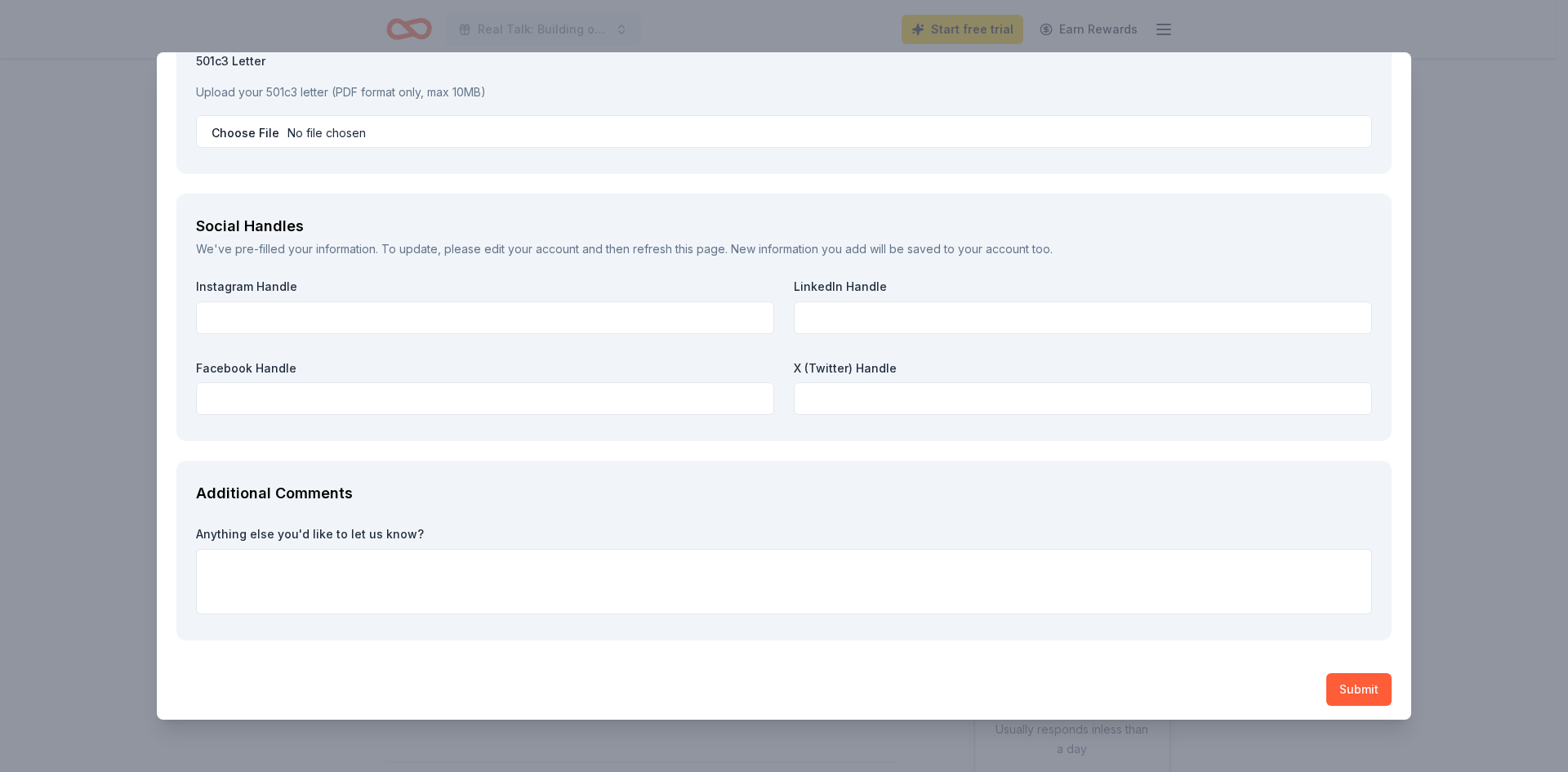
type input "9517228527"
click at [488, 477] on div "Additional Comments Anything else you'd like to let us know?" at bounding box center [784, 550] width 1216 height 180
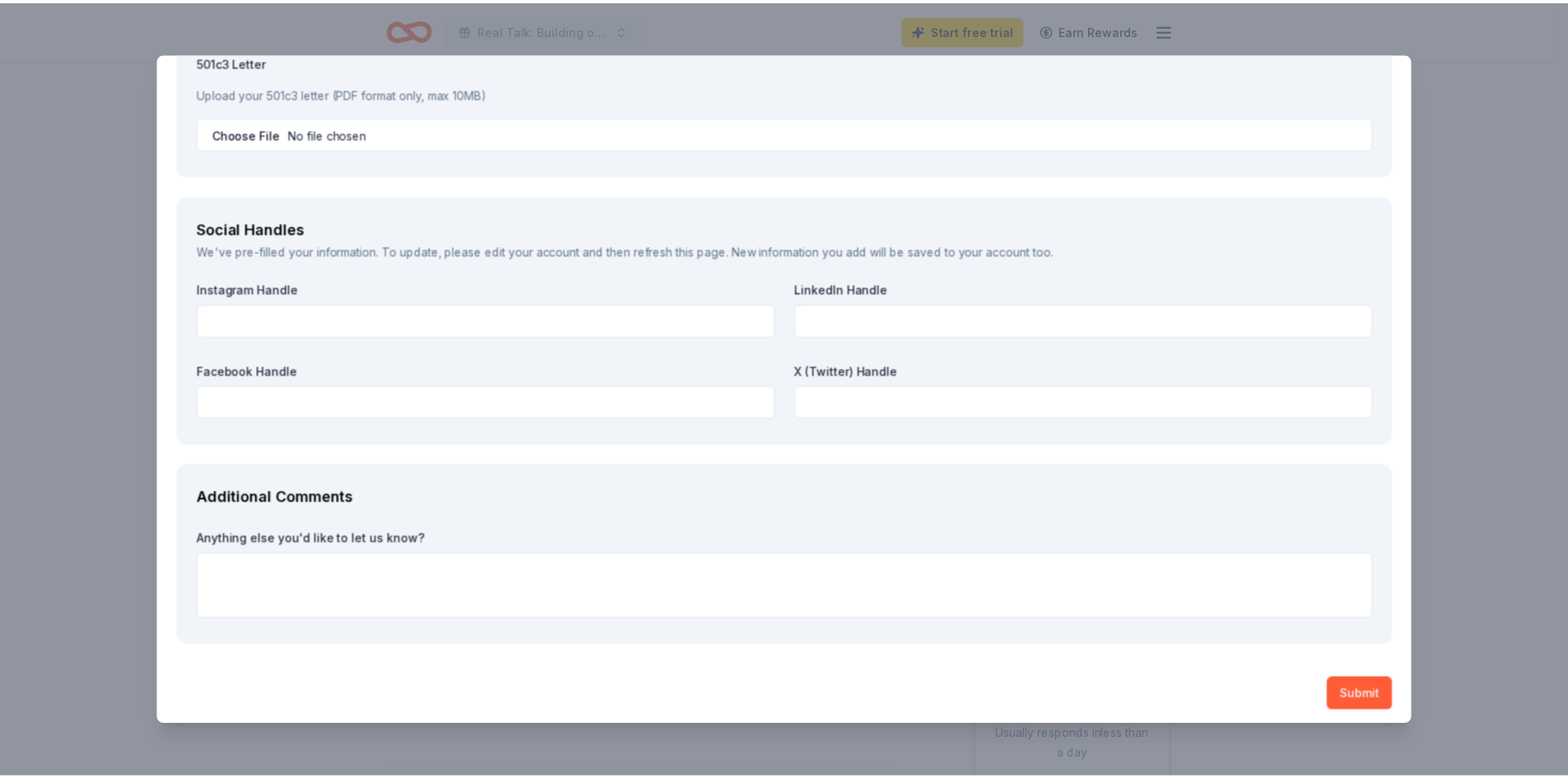
scroll to position [1817, 0]
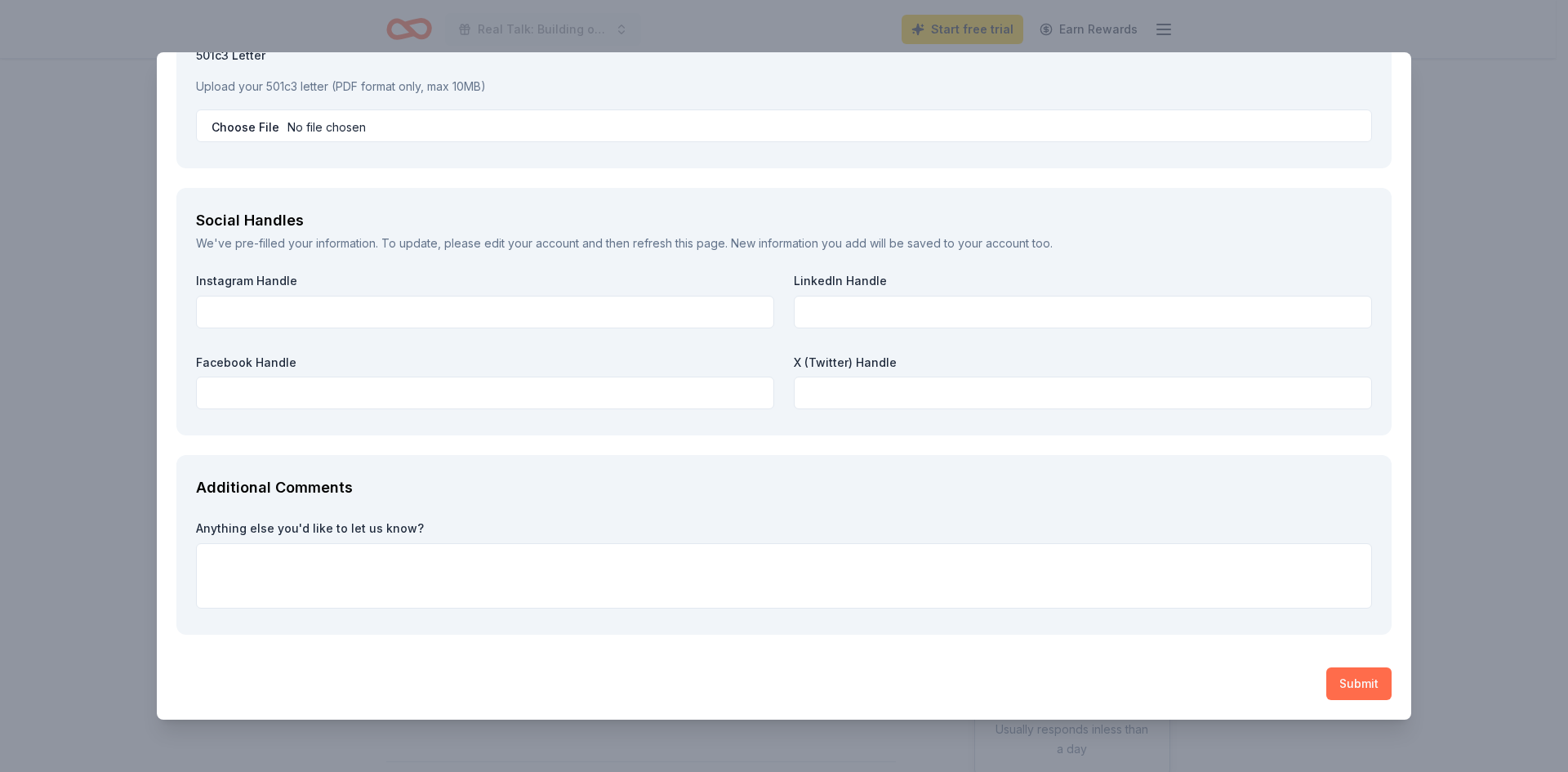
click at [1351, 688] on button "Submit" at bounding box center [1359, 684] width 66 height 32
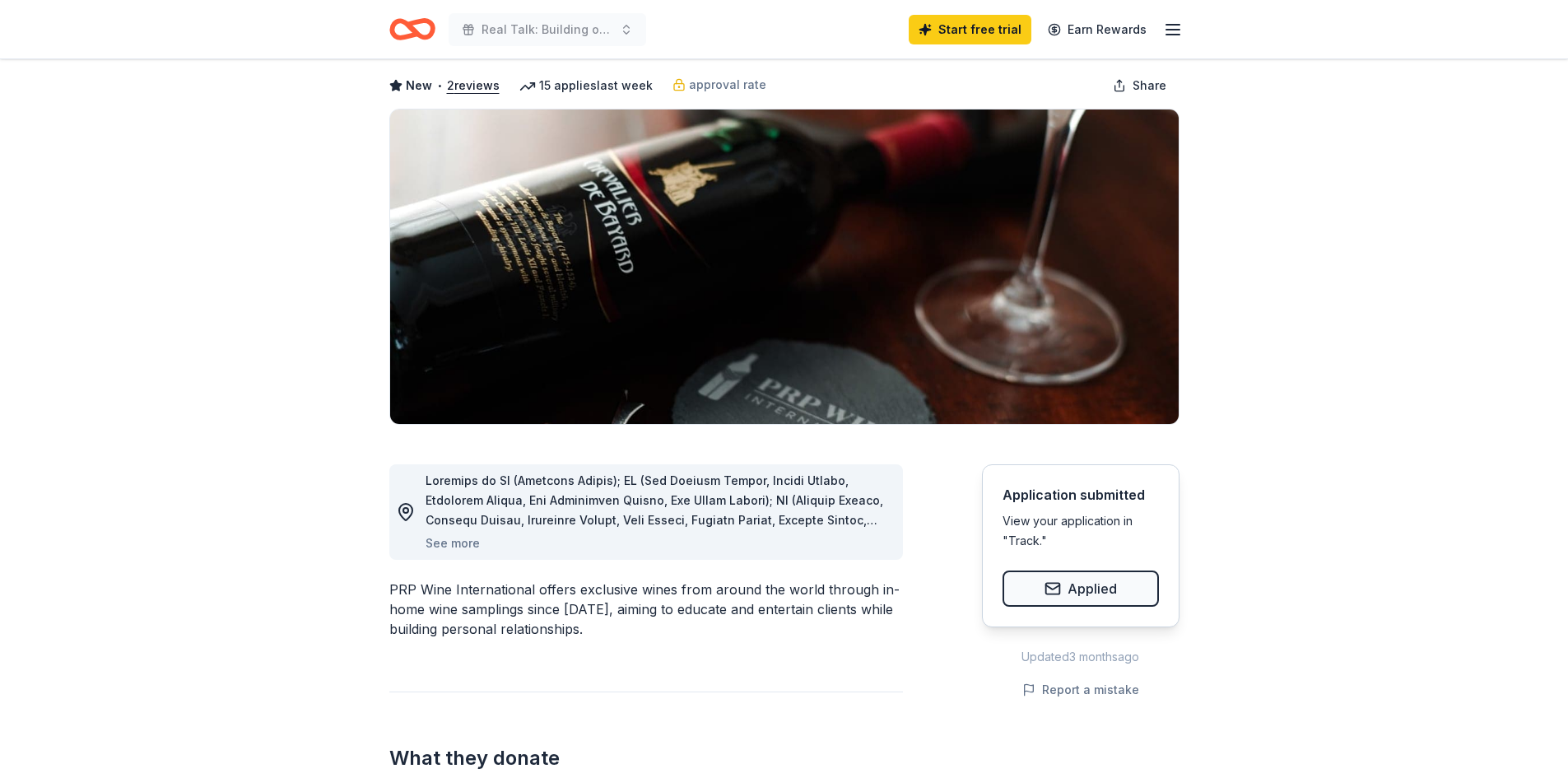
scroll to position [0, 0]
